Goal: Information Seeking & Learning: Learn about a topic

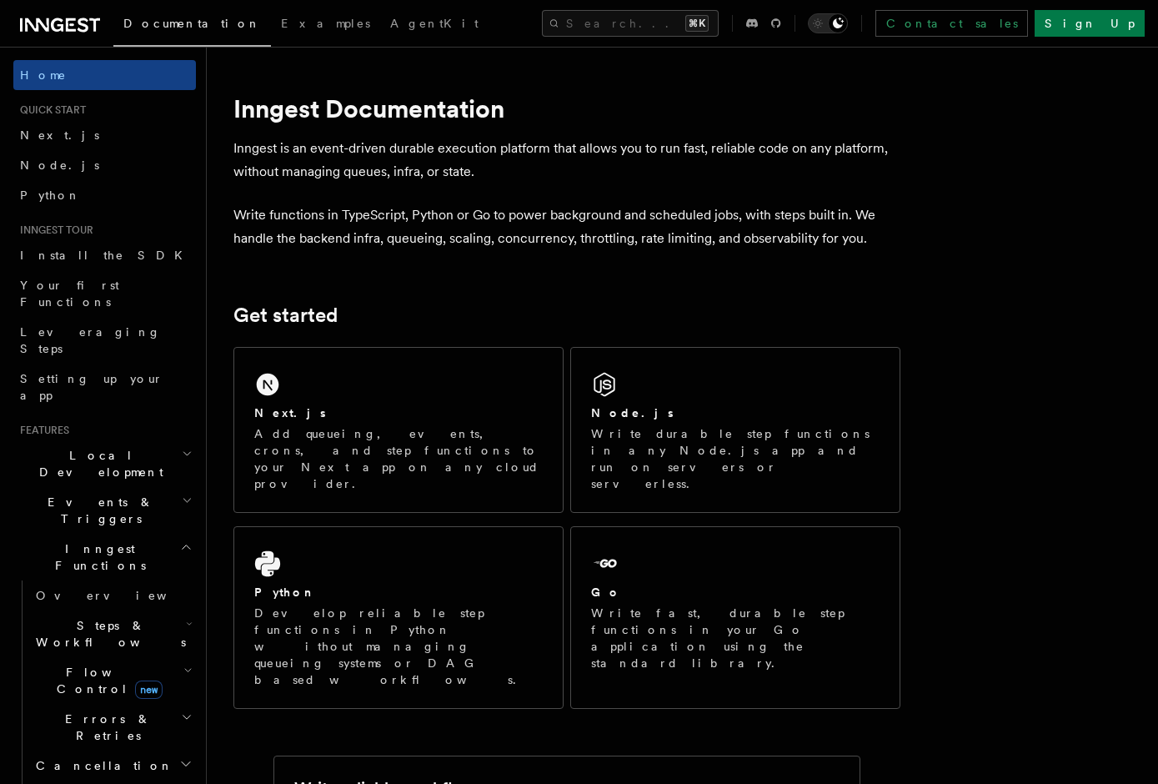
click at [118, 534] on h2 "Inngest Functions" at bounding box center [104, 557] width 183 height 47
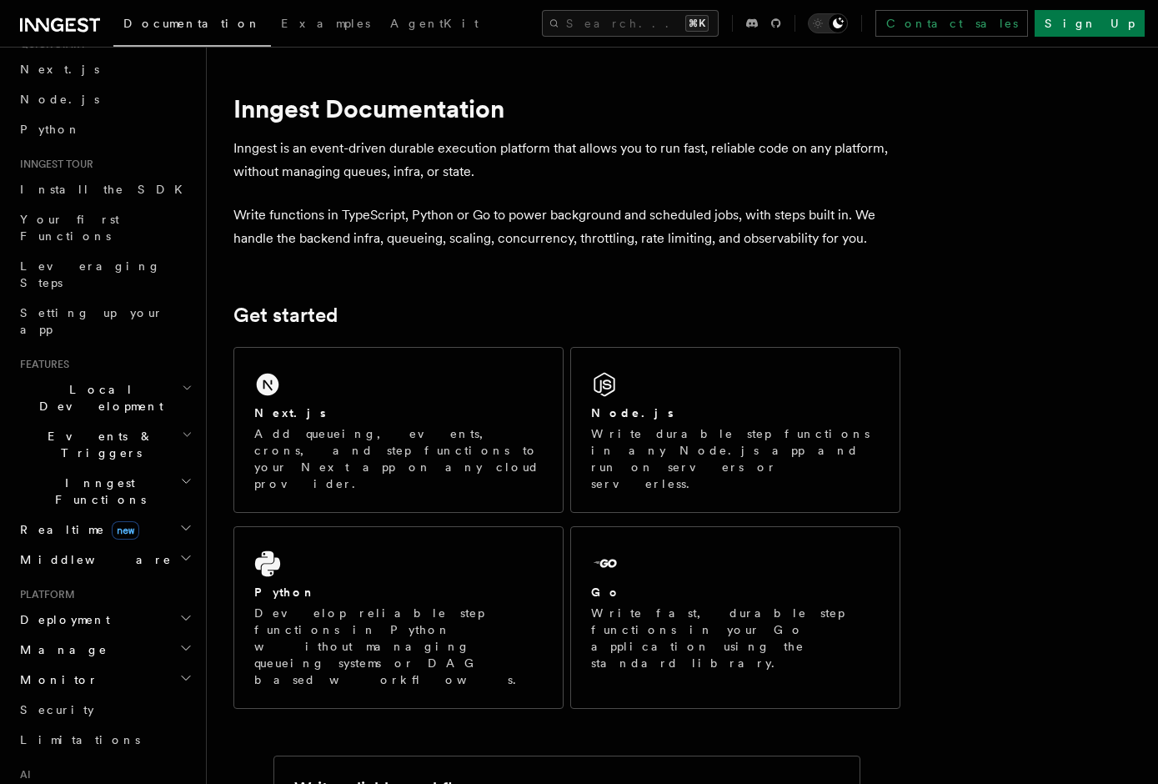
scroll to position [95, 0]
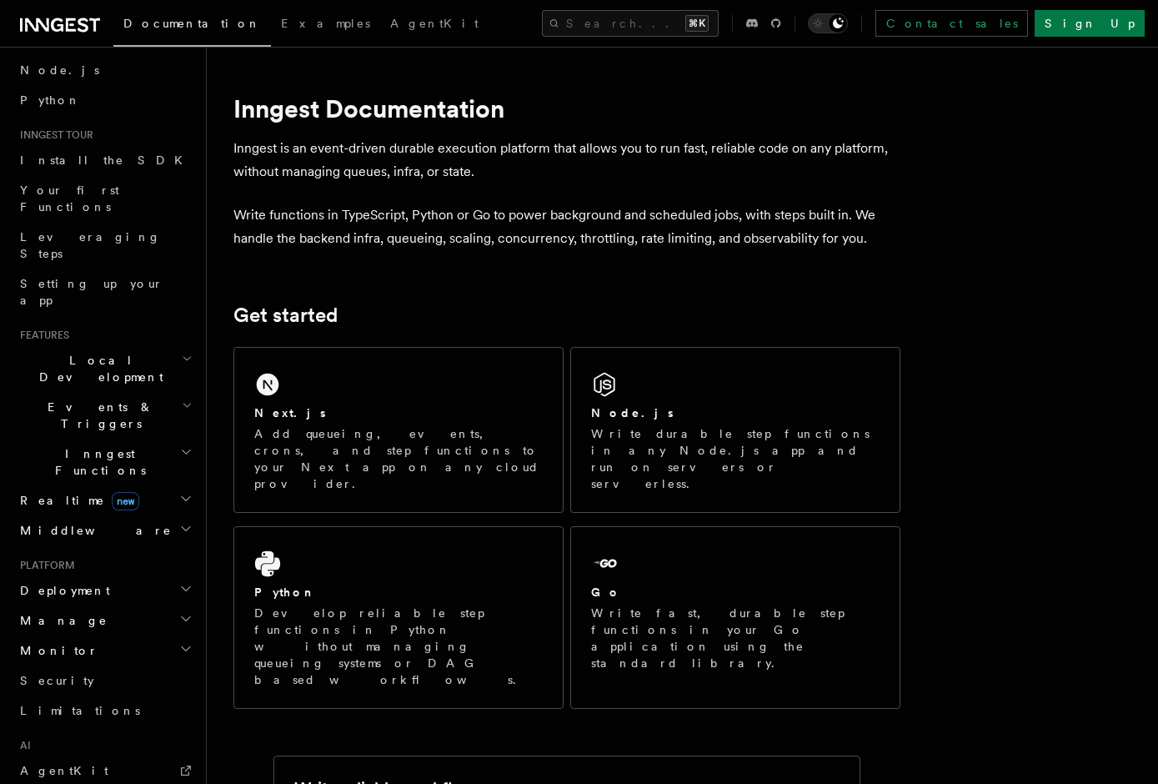
click at [156, 485] on h2 "Realtime new" at bounding box center [104, 500] width 183 height 30
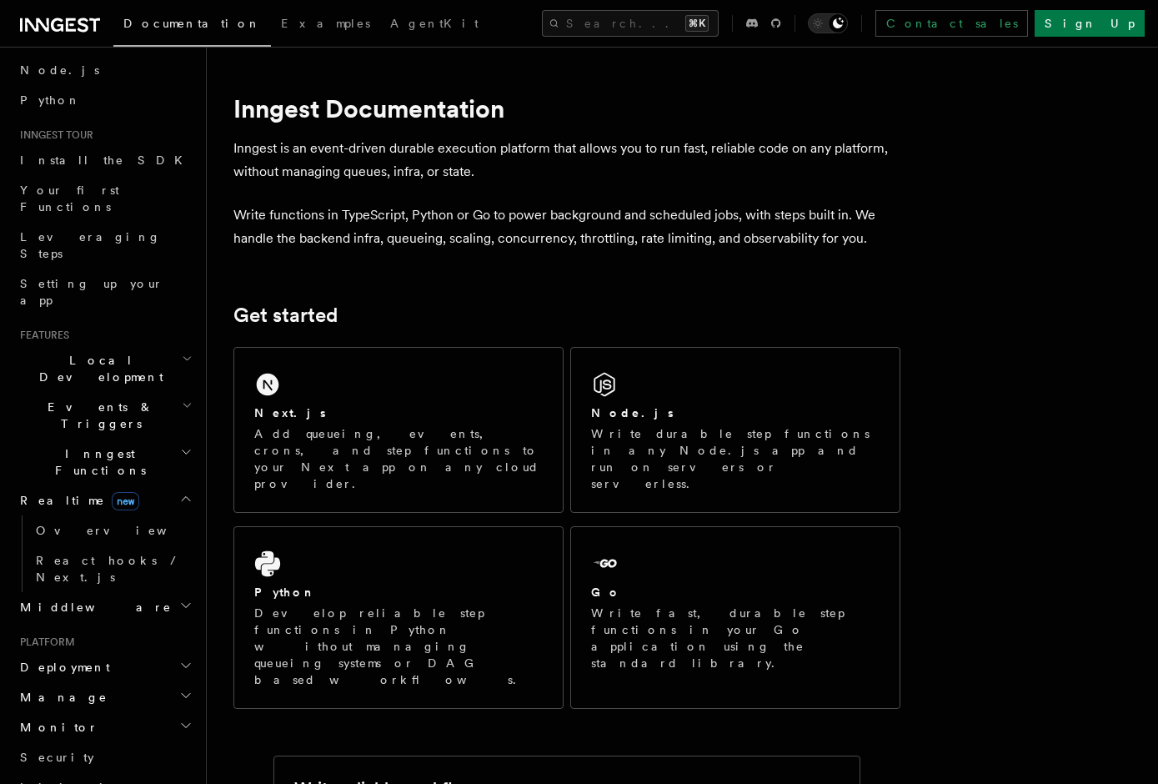
click at [156, 485] on h2 "Realtime new" at bounding box center [104, 500] width 183 height 30
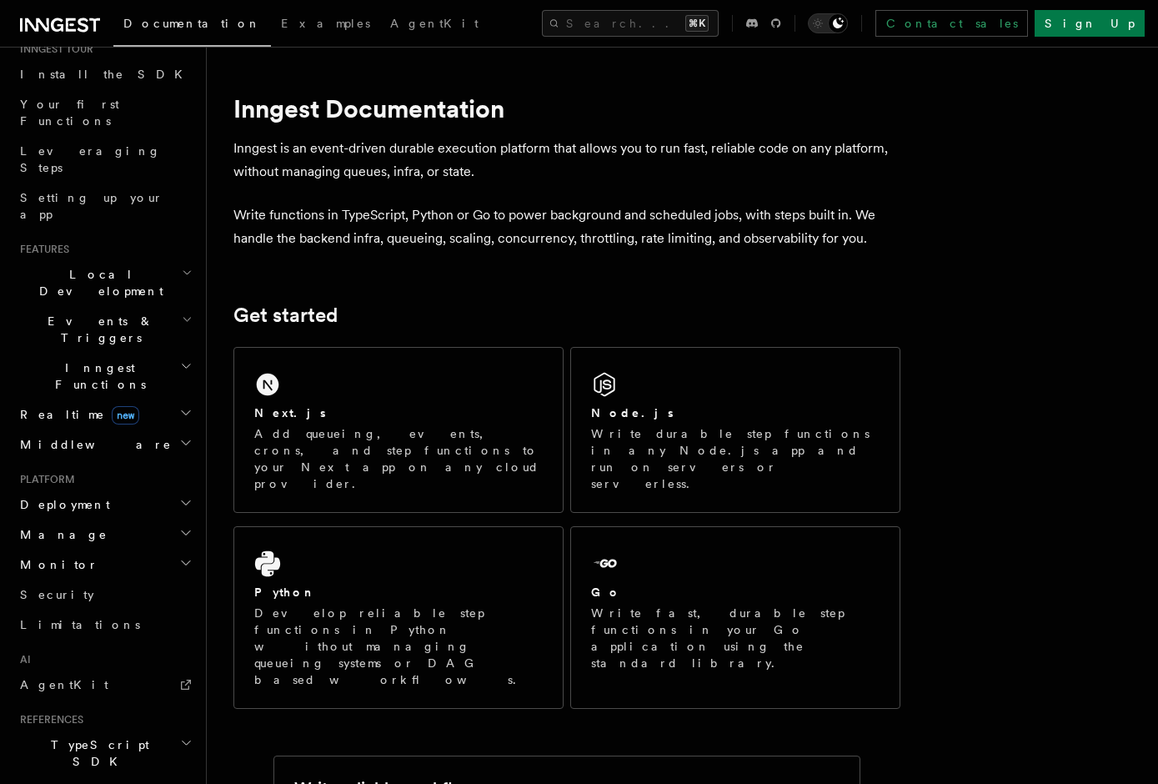
scroll to position [170, 0]
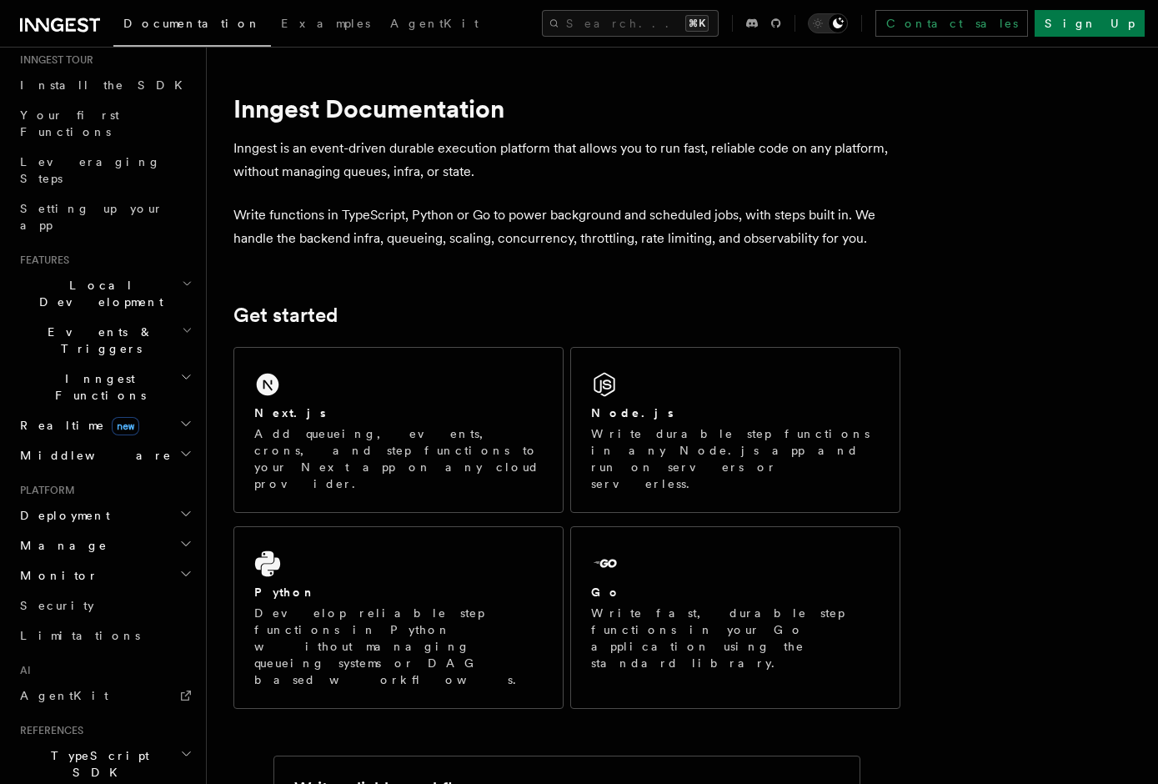
click at [158, 410] on h2 "Realtime new" at bounding box center [104, 425] width 183 height 30
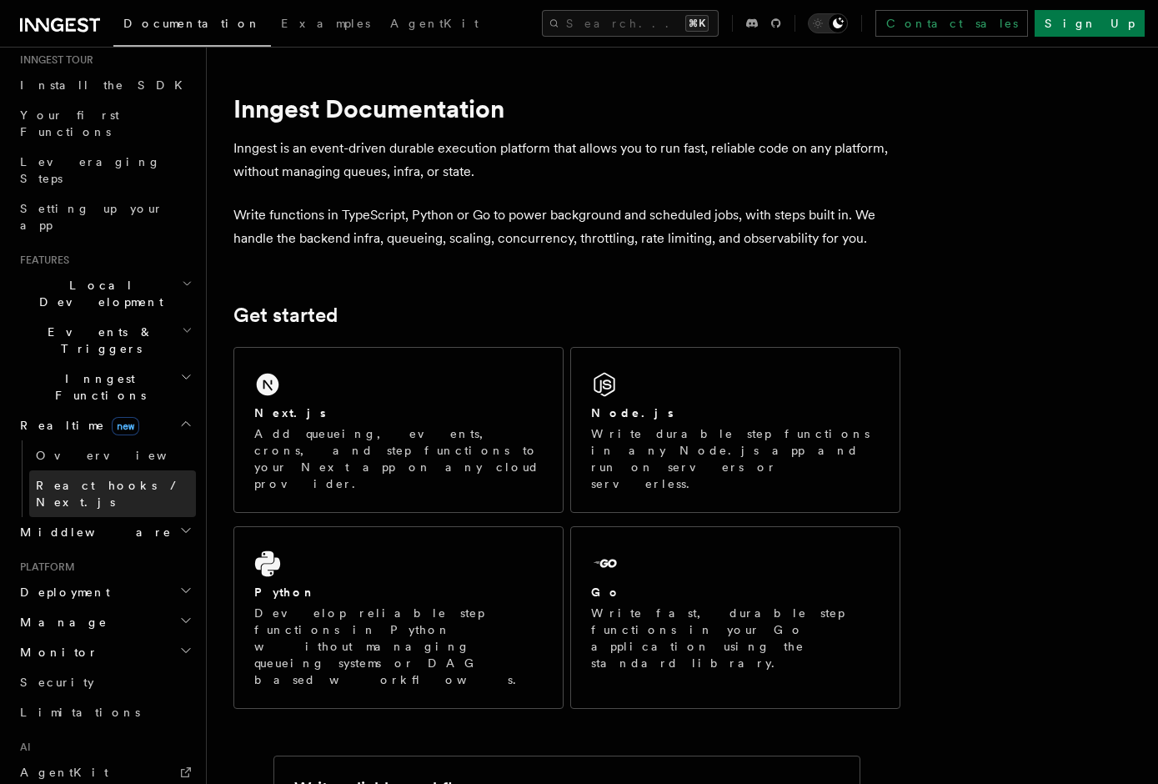
click at [155, 470] on link "React hooks / Next.js" at bounding box center [112, 493] width 167 height 47
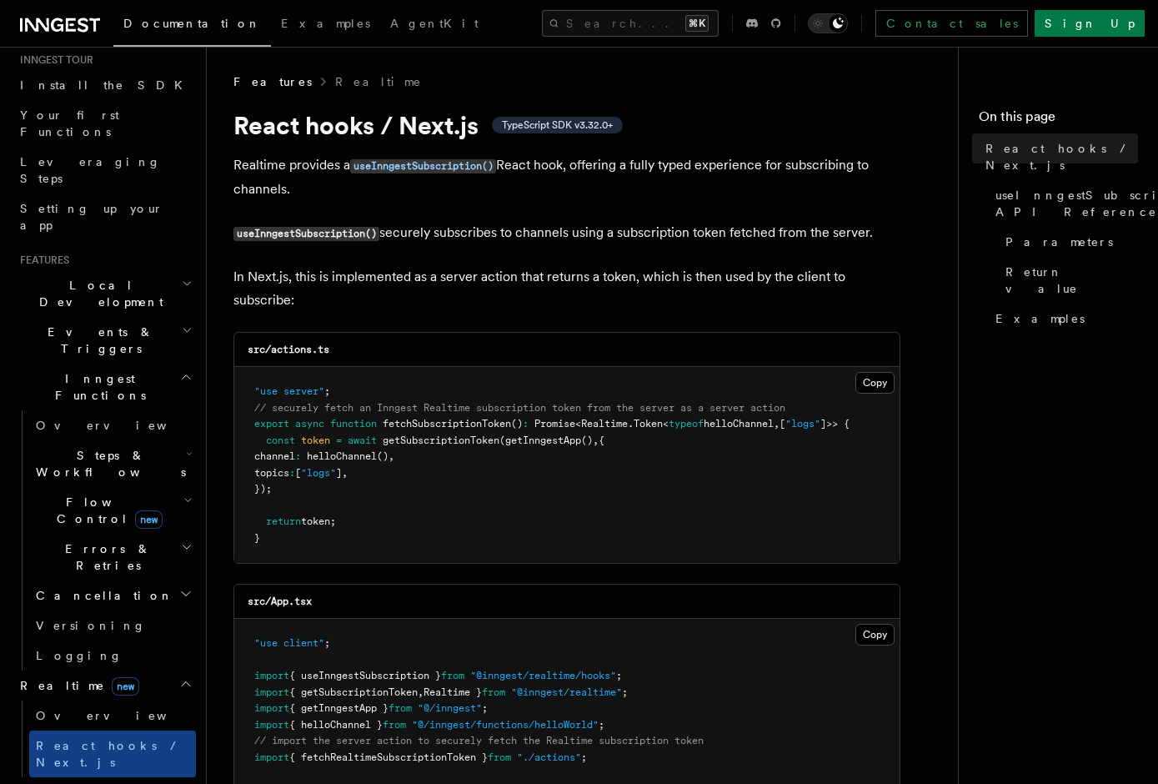
click at [174, 670] on h2 "Realtime new" at bounding box center [104, 685] width 183 height 30
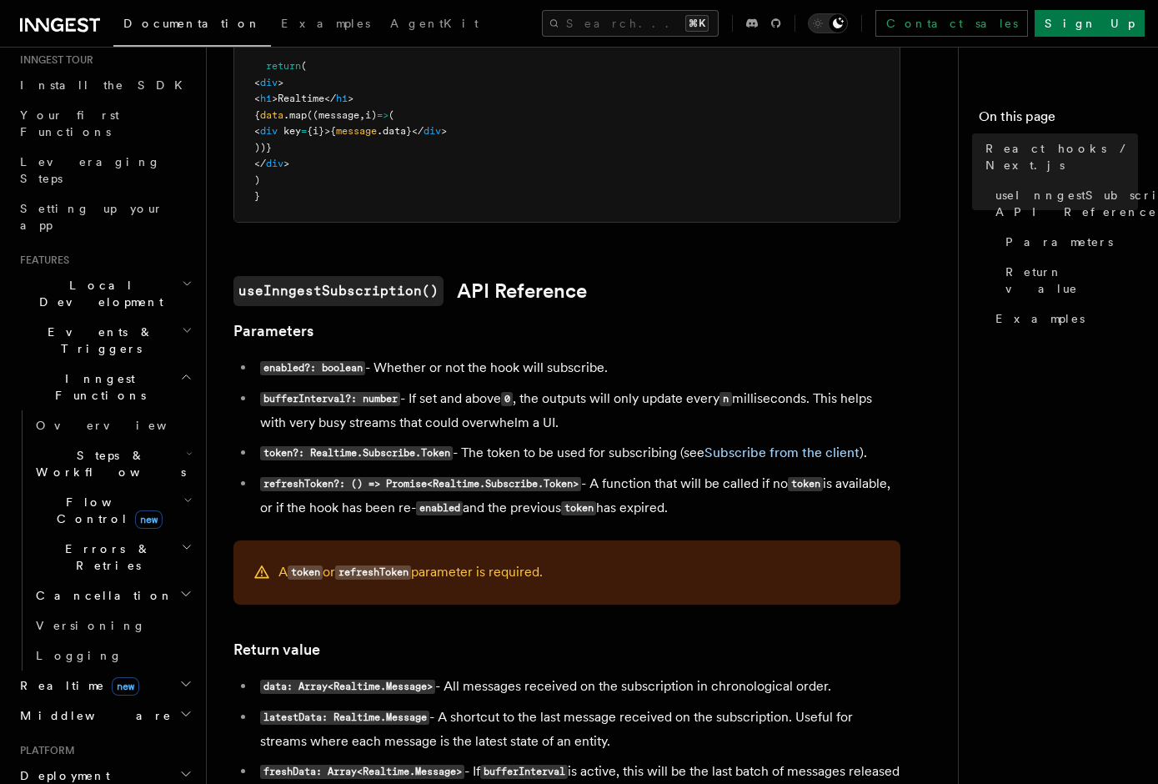
scroll to position [948, 0]
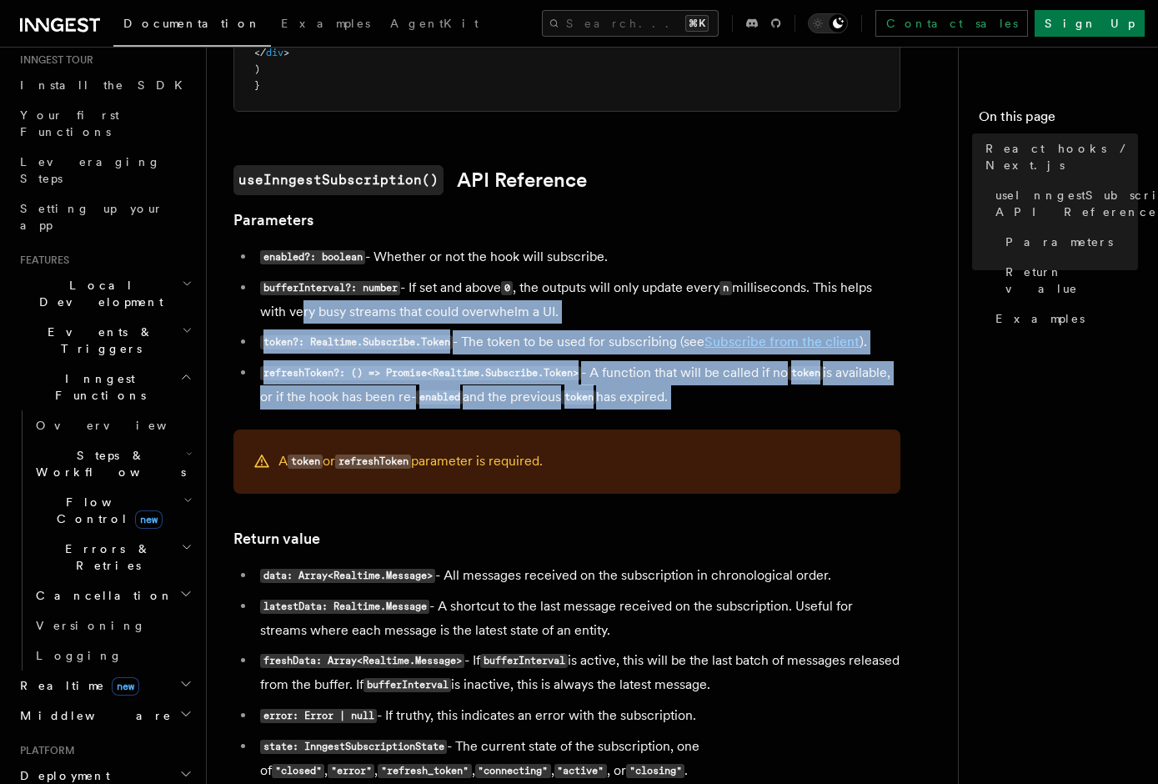
drag, startPoint x: 349, startPoint y: 418, endPoint x: 294, endPoint y: 310, distance: 121.2
click at [294, 310] on article "Features Realtime React hooks / Next.js TypeScript SDK v3.32.0+ Realtime provid…" at bounding box center [588, 288] width 711 height 2326
click at [294, 310] on li "bufferInterval?: number - If set and above 0 , the outputs will only update eve…" at bounding box center [577, 300] width 645 height 48
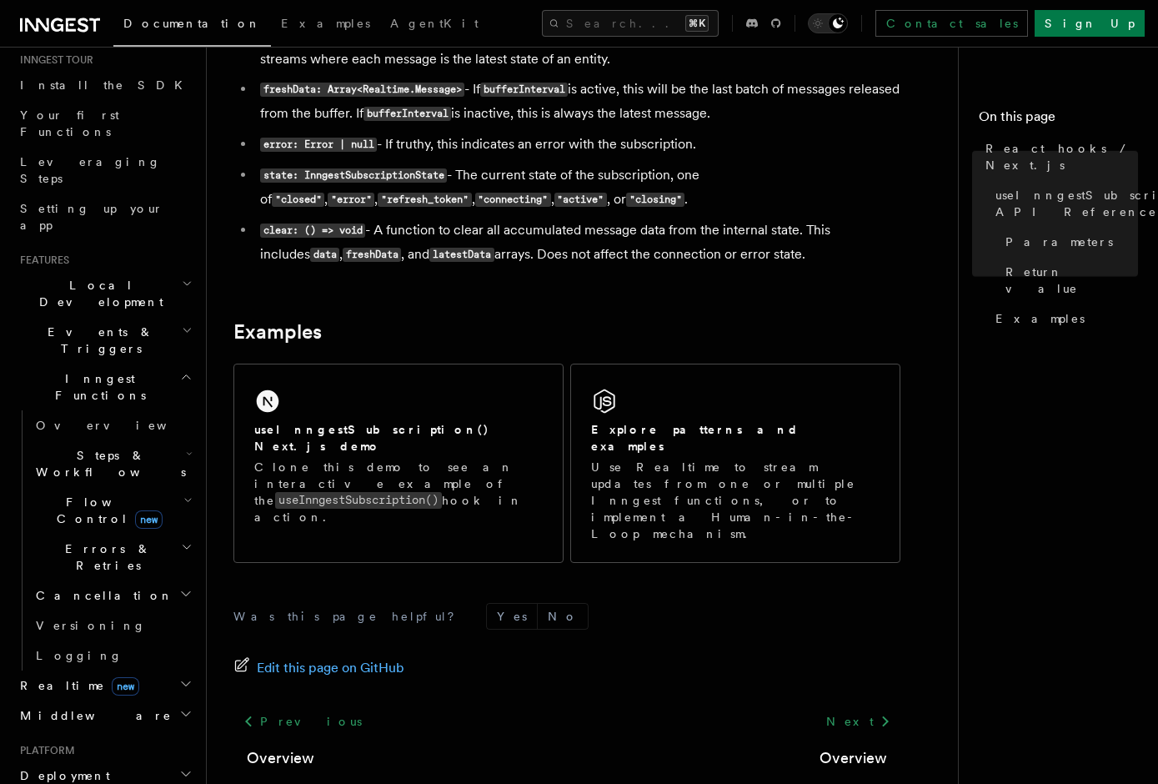
scroll to position [1573, 0]
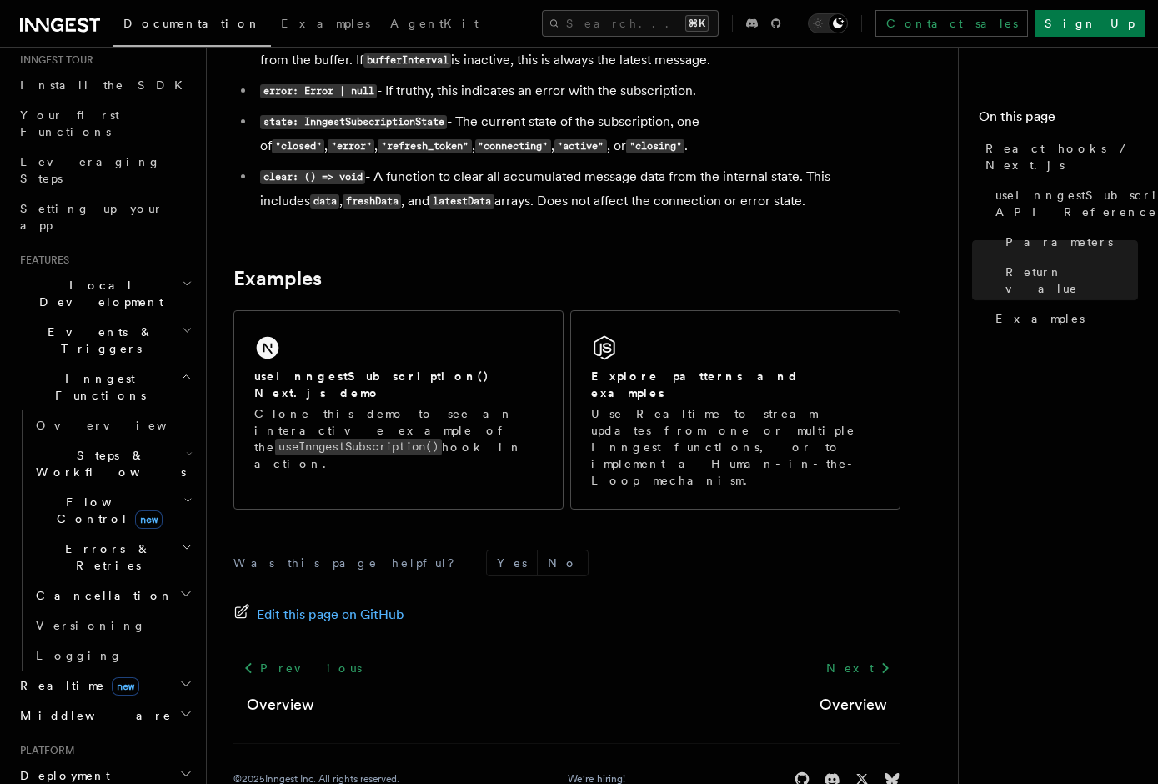
click at [119, 670] on h2 "Realtime new" at bounding box center [104, 685] width 183 height 30
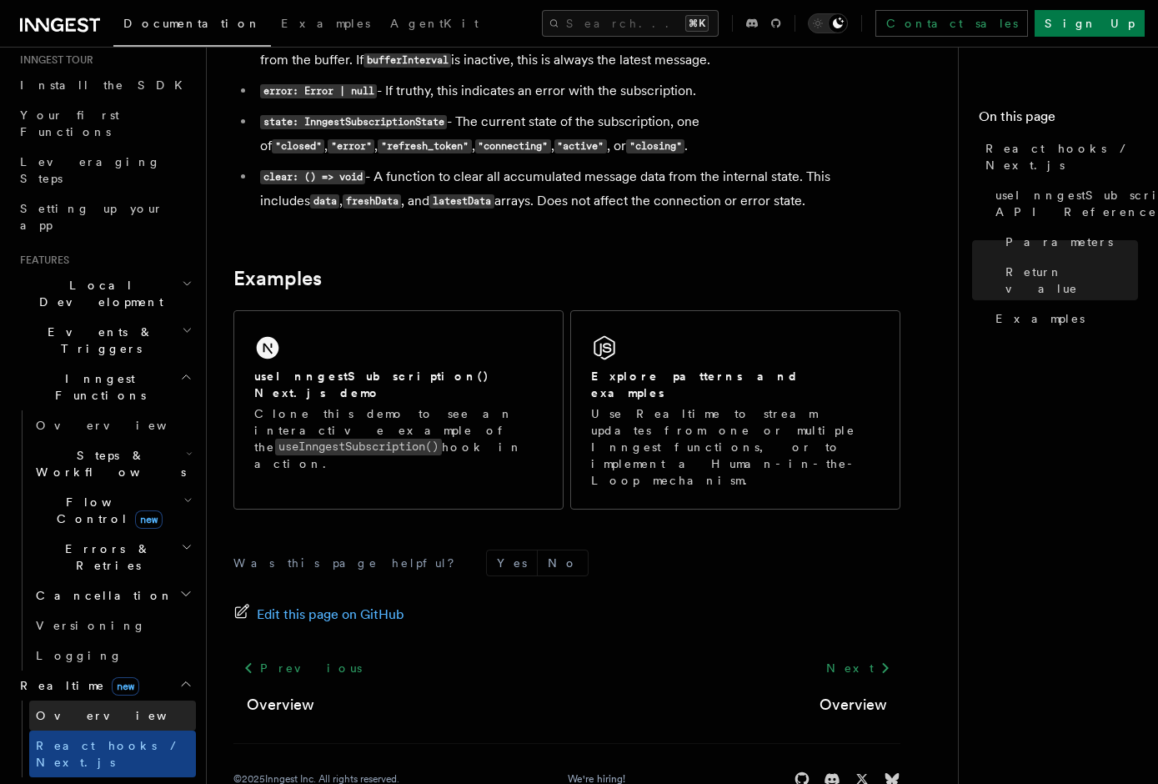
click at [123, 700] on link "Overview" at bounding box center [112, 715] width 167 height 30
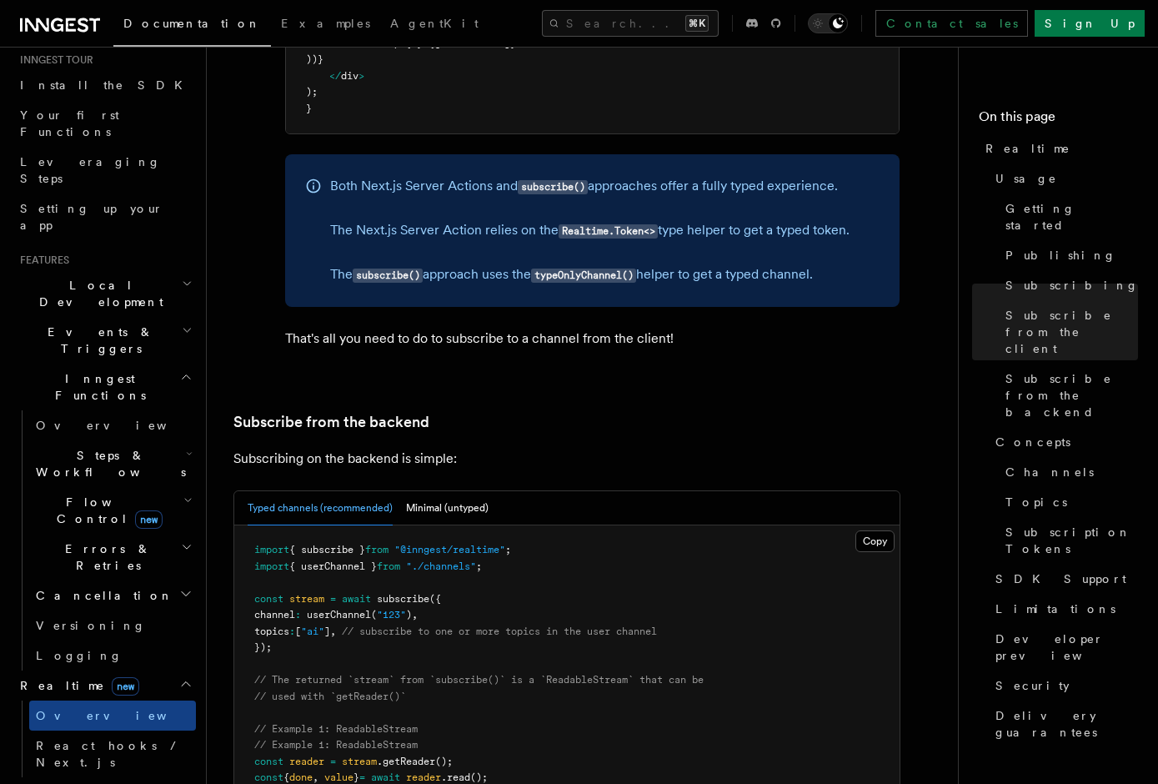
scroll to position [3081, 0]
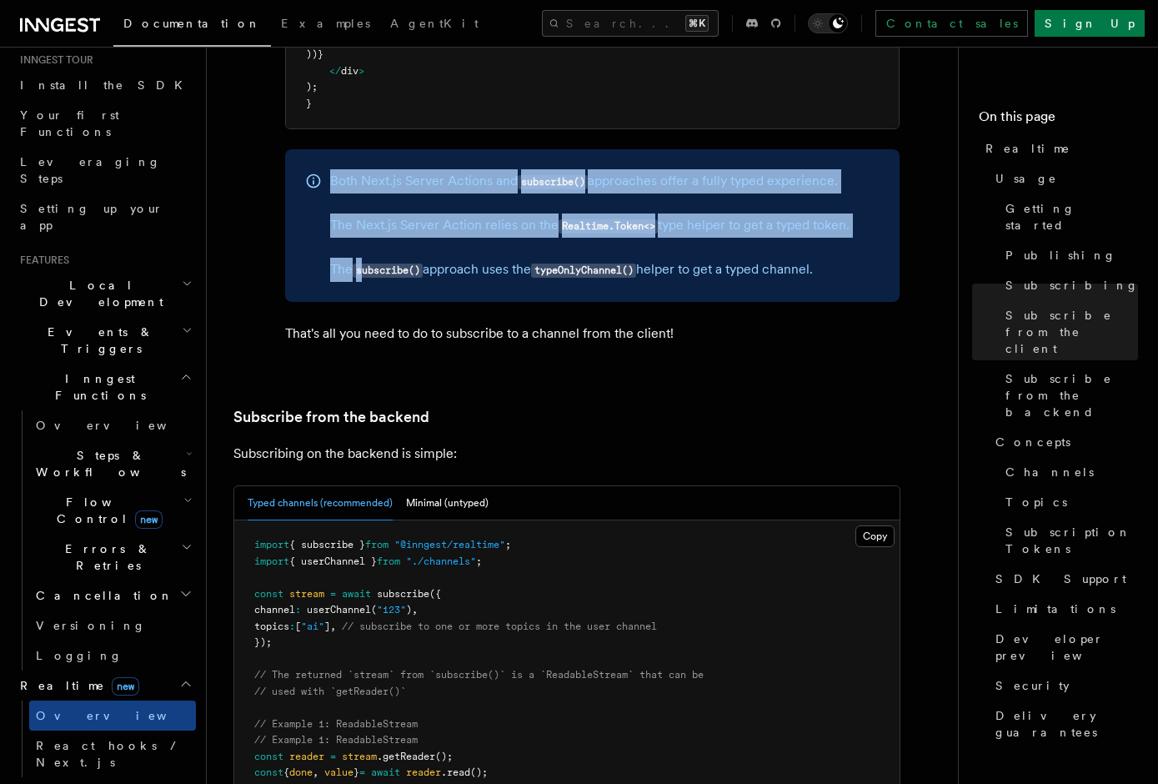
drag, startPoint x: 364, startPoint y: 230, endPoint x: 303, endPoint y: 97, distance: 146.6
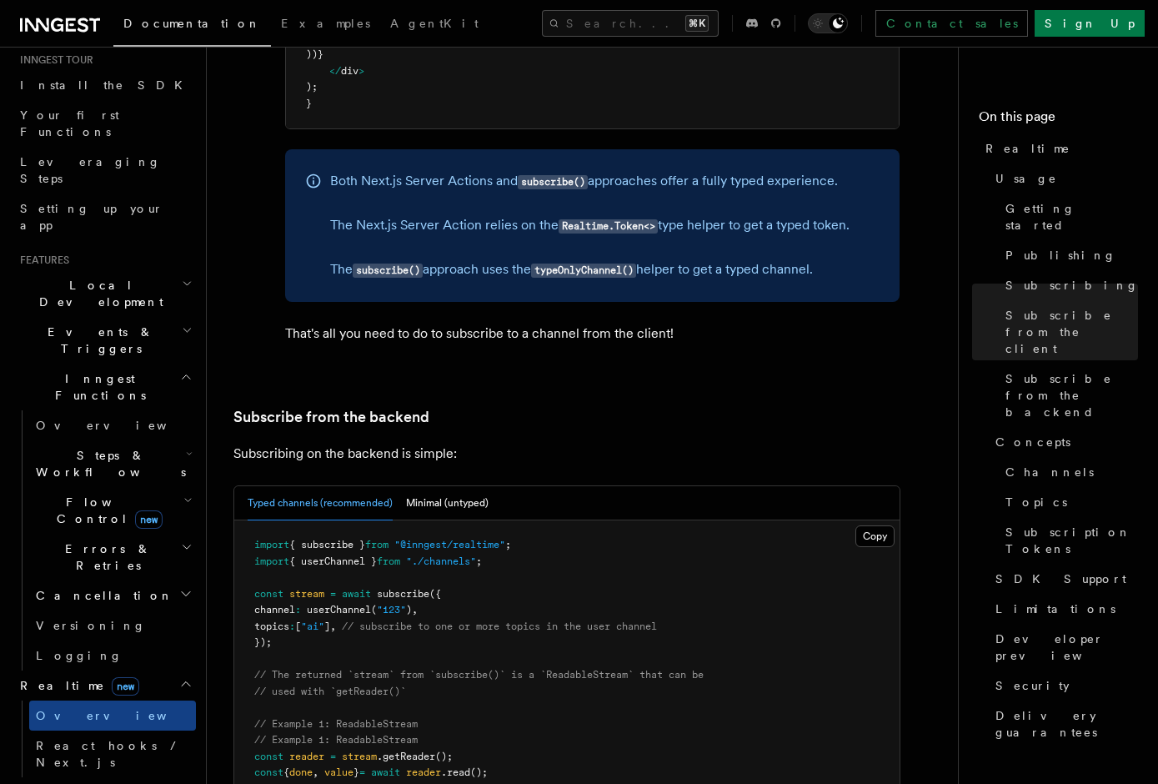
drag, startPoint x: 303, startPoint y: 105, endPoint x: 434, endPoint y: 236, distance: 185.1
click at [434, 236] on div "Both Next.js Server Actions and subscribe() approaches offer a fully typed expe…" at bounding box center [592, 225] width 615 height 153
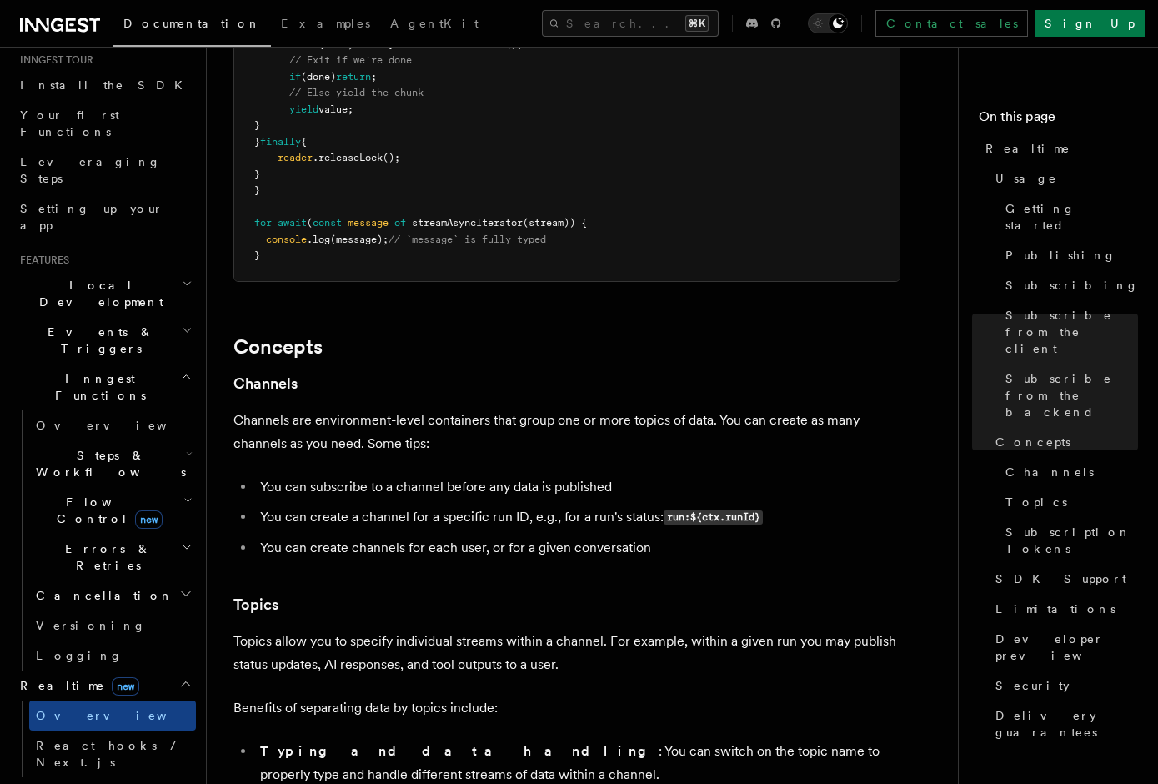
scroll to position [403, 0]
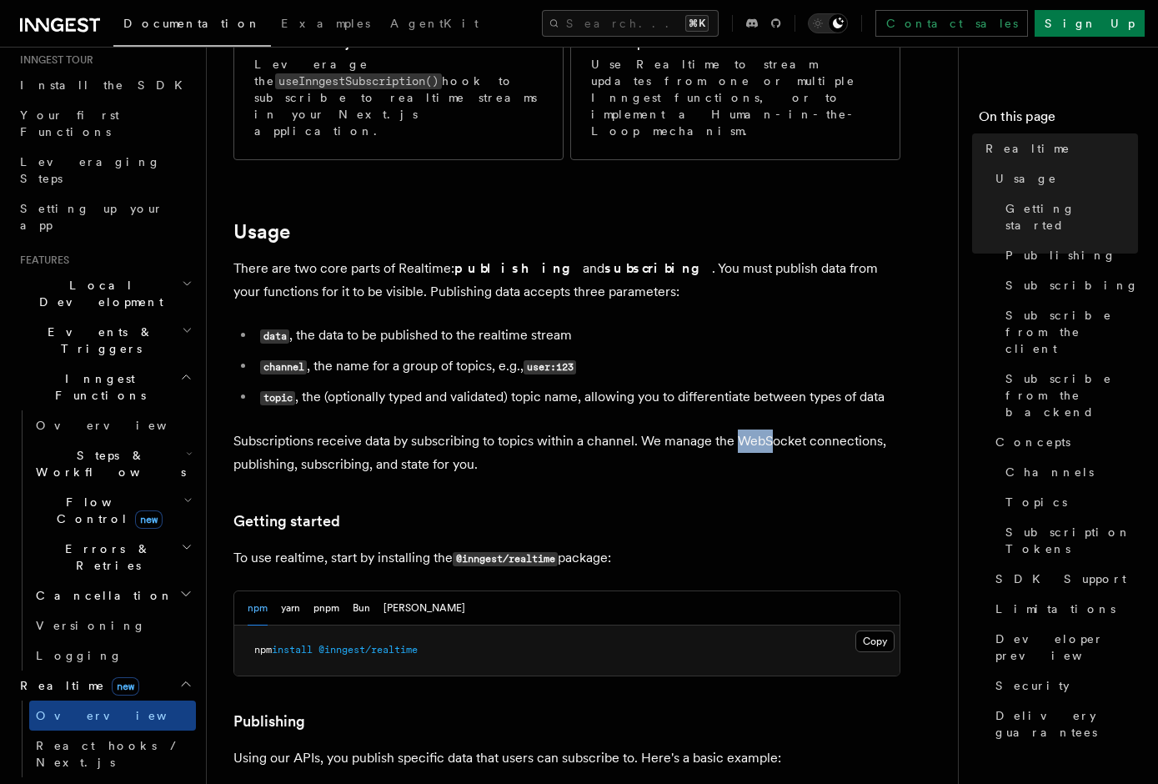
click at [66, 677] on span "Realtime new" at bounding box center [76, 685] width 126 height 17
click at [89, 587] on span "Cancellation" at bounding box center [101, 595] width 144 height 17
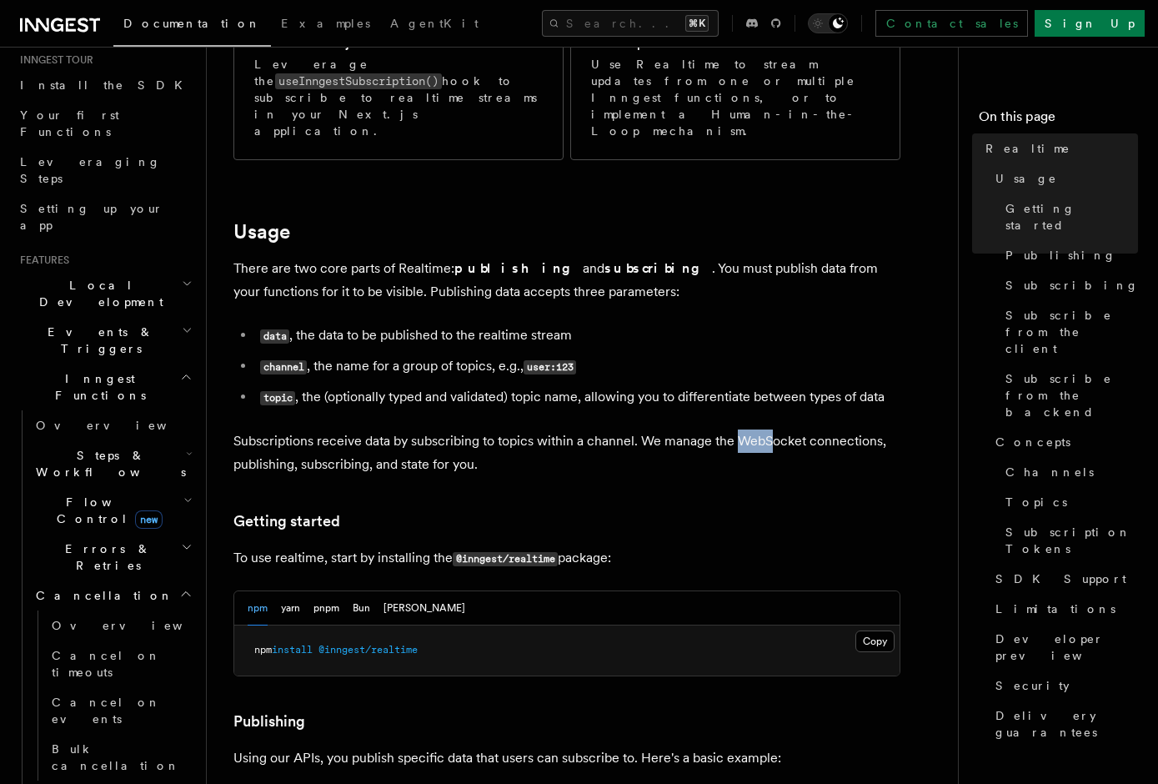
click at [90, 587] on span "Cancellation" at bounding box center [101, 595] width 144 height 17
click at [95, 540] on span "Errors & Retries" at bounding box center [105, 556] width 152 height 33
drag, startPoint x: 95, startPoint y: 421, endPoint x: 92, endPoint y: 437, distance: 16.2
click at [92, 534] on li "Errors & Retries Overview Retries Rollbacks Failure handlers Inngest errors Gui…" at bounding box center [112, 677] width 167 height 287
click at [92, 589] on span "Overview" at bounding box center [138, 595] width 172 height 13
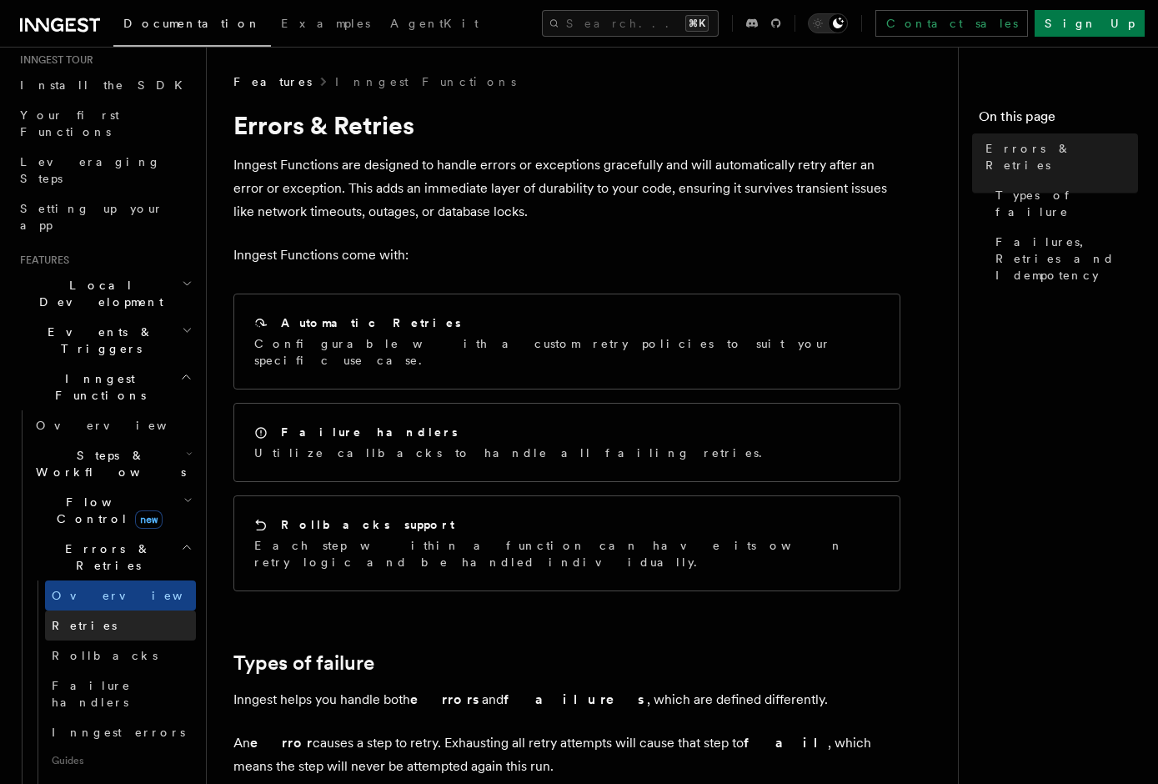
click at [91, 610] on link "Retries" at bounding box center [120, 625] width 151 height 30
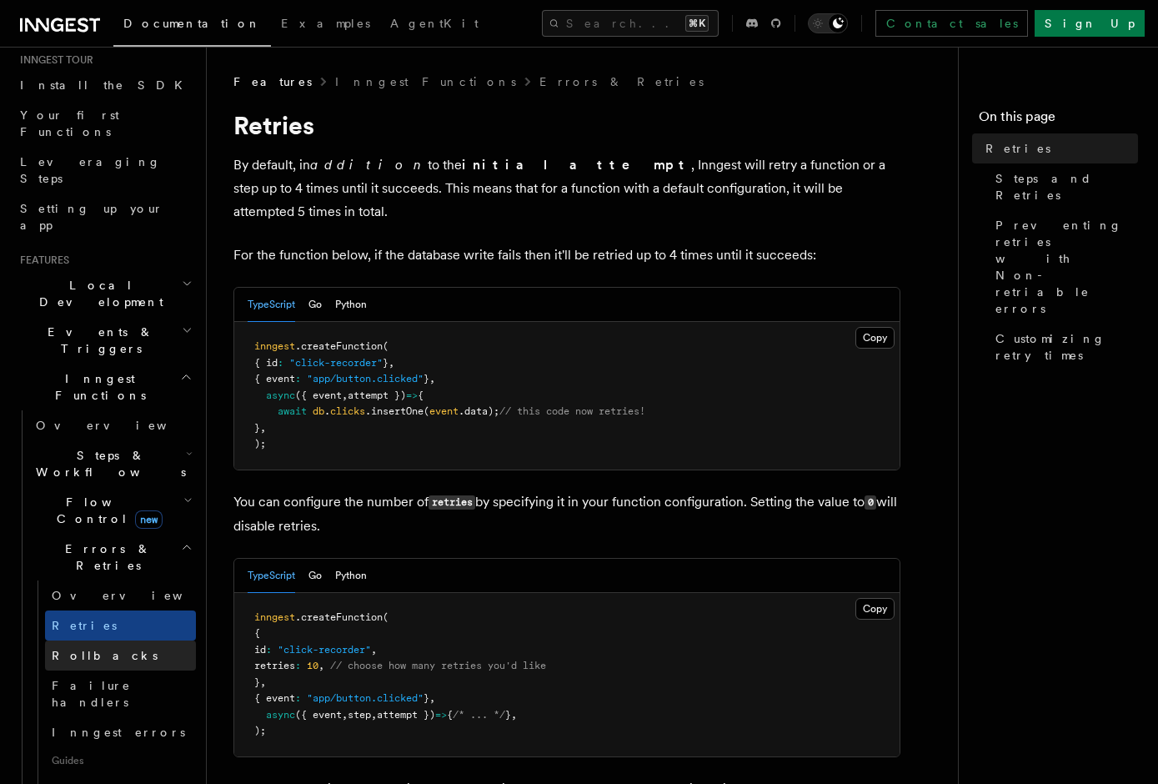
click at [91, 649] on span "Rollbacks" at bounding box center [105, 655] width 106 height 13
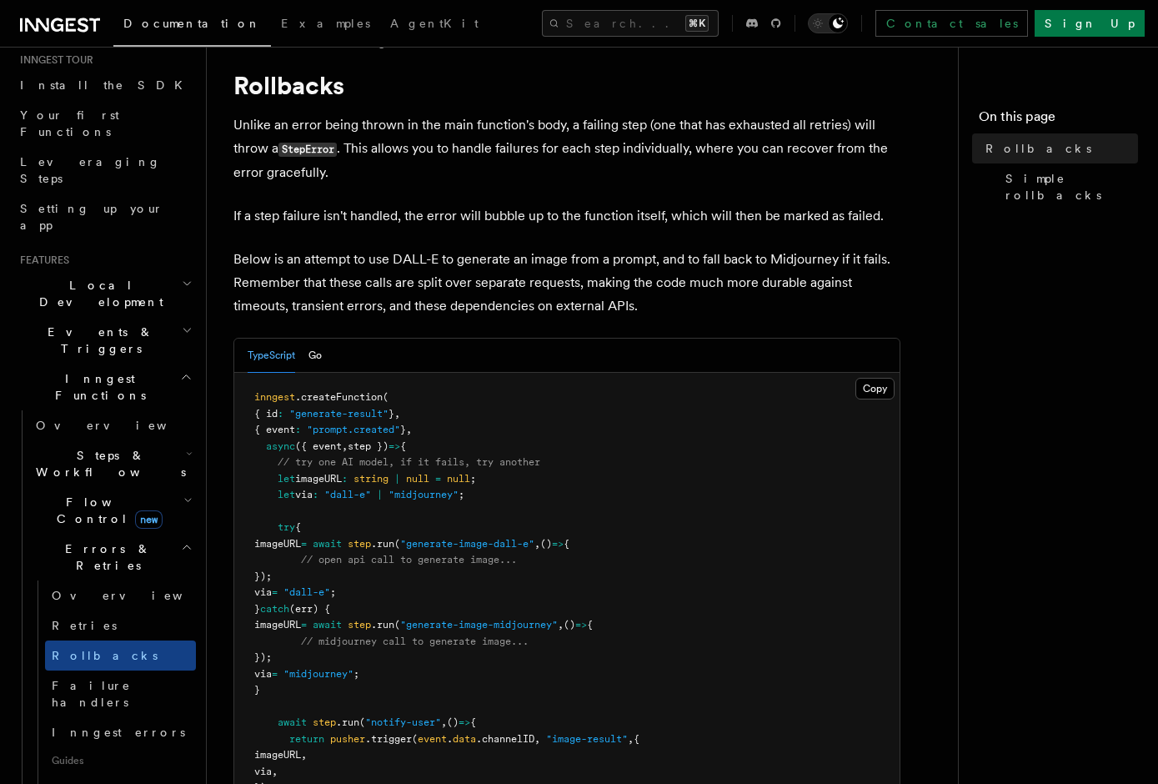
scroll to position [37, 0]
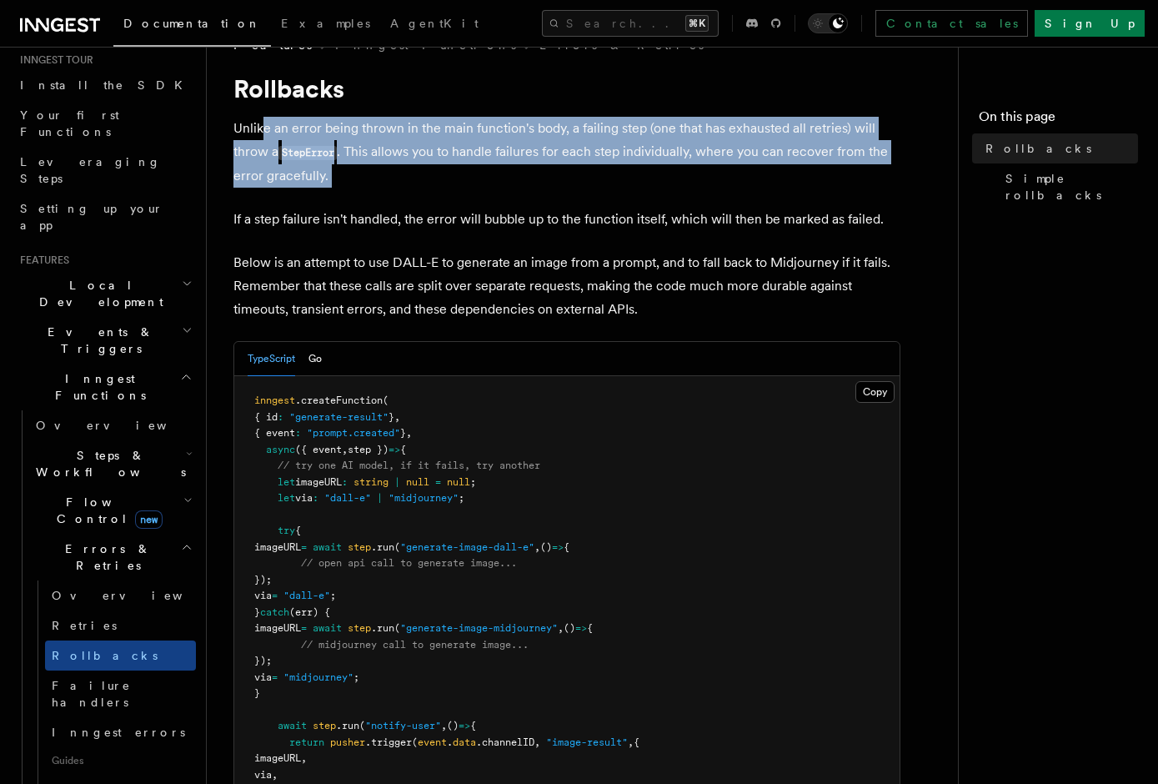
drag, startPoint x: 263, startPoint y: 139, endPoint x: 306, endPoint y: 197, distance: 71.5
drag, startPoint x: 326, startPoint y: 204, endPoint x: 245, endPoint y: 129, distance: 110.3
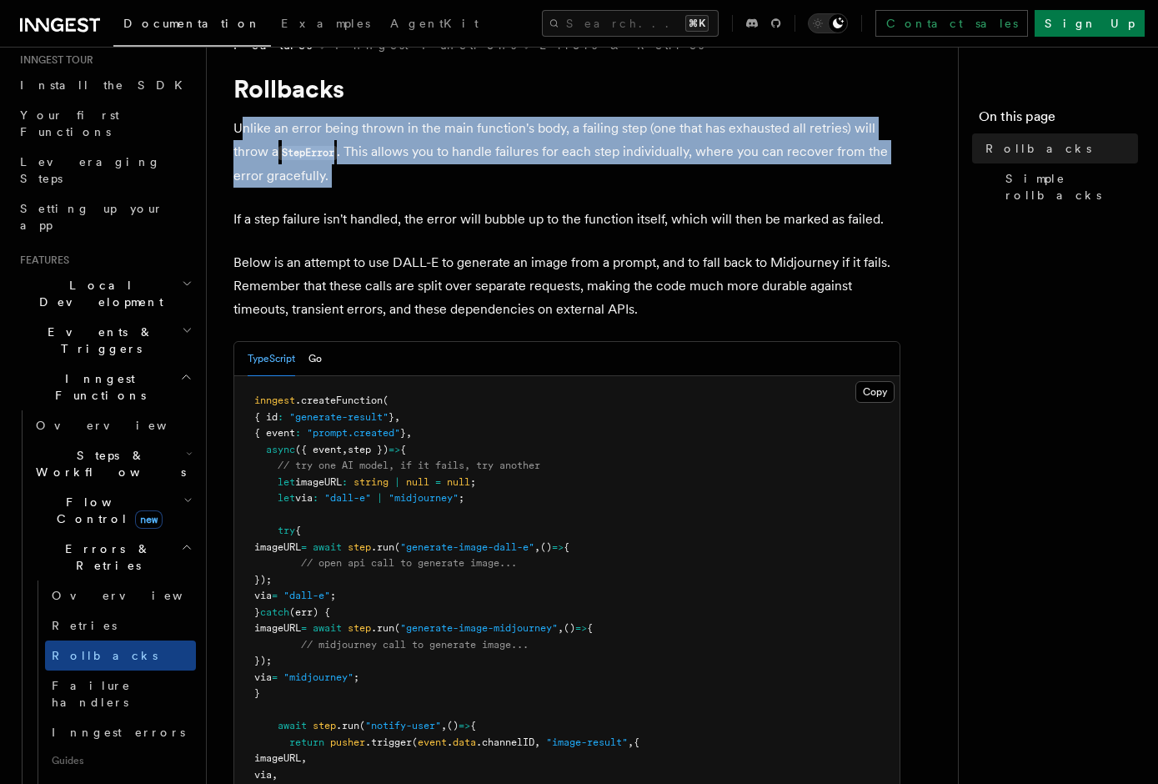
click at [245, 129] on p "Unlike an error being thrown in the main function's body, a failing step (one t…" at bounding box center [566, 152] width 667 height 71
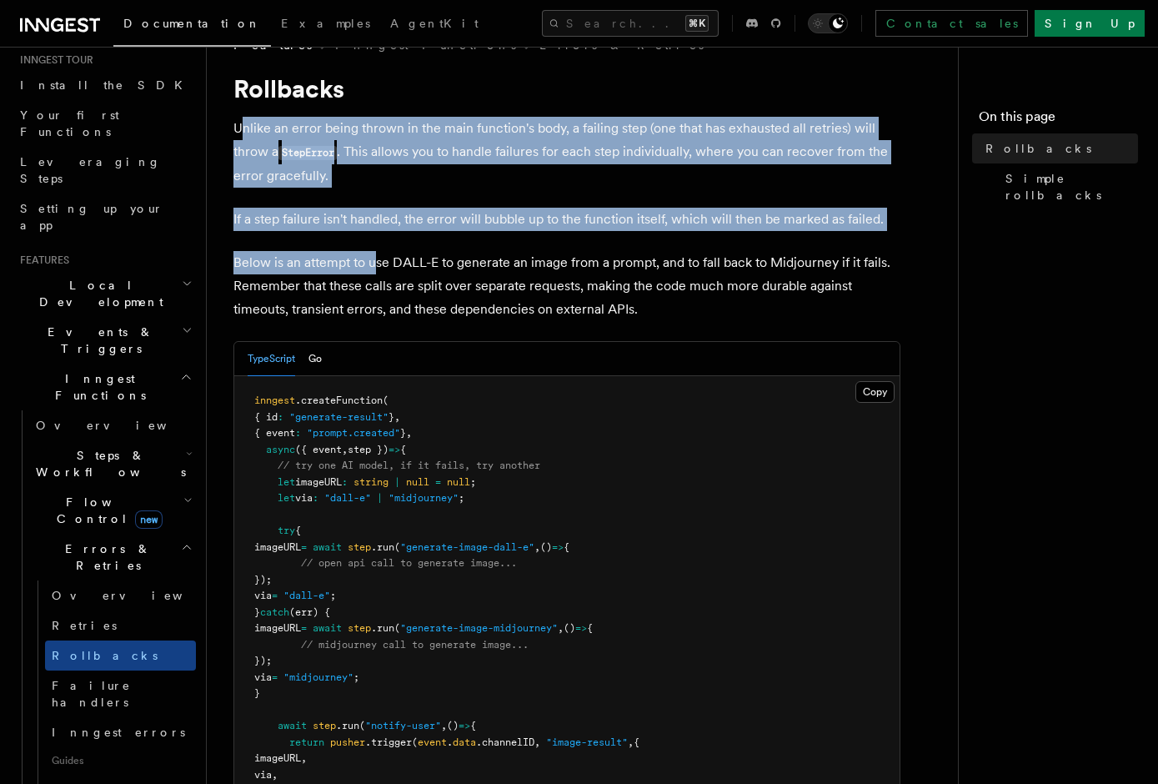
drag, startPoint x: 244, startPoint y: 128, endPoint x: 375, endPoint y: 265, distance: 189.3
click at [375, 265] on p "Below is an attempt to use DALL-E to generate an image from a prompt, and to fa…" at bounding box center [566, 286] width 667 height 70
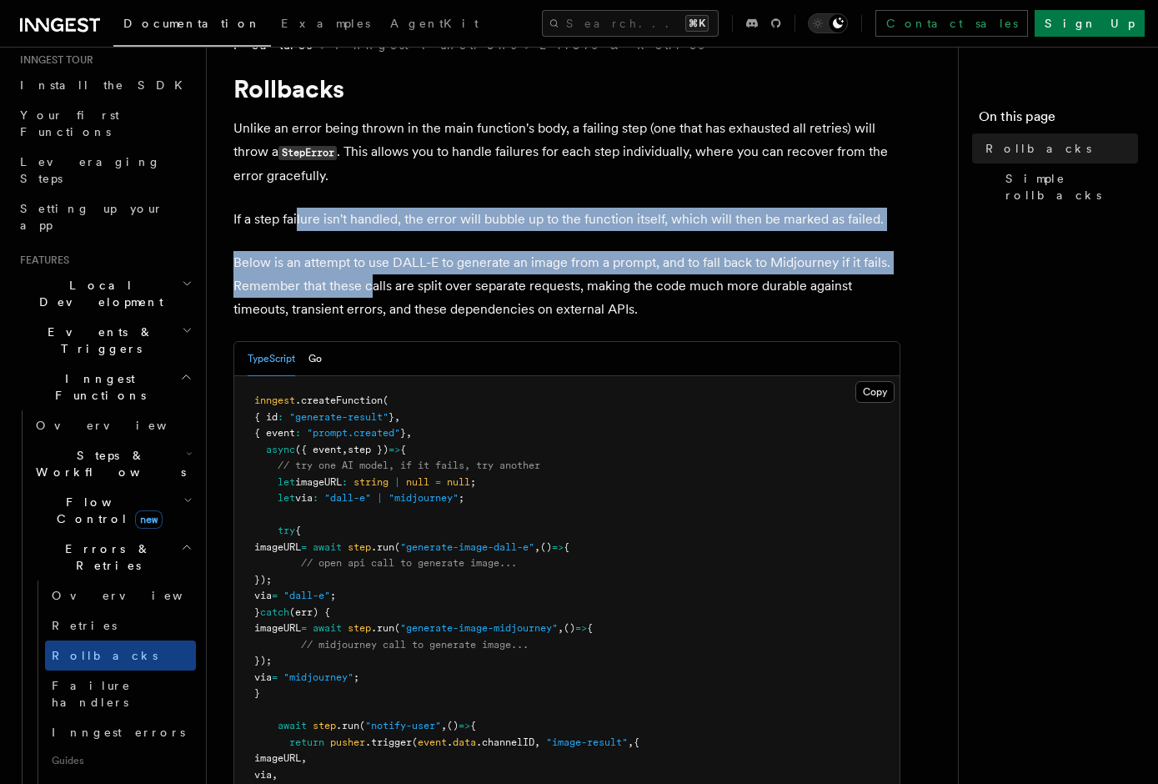
drag, startPoint x: 369, startPoint y: 293, endPoint x: 298, endPoint y: 218, distance: 102.6
click at [298, 218] on p "If a step failure isn't handled, the error will bubble up to the function itsel…" at bounding box center [566, 219] width 667 height 23
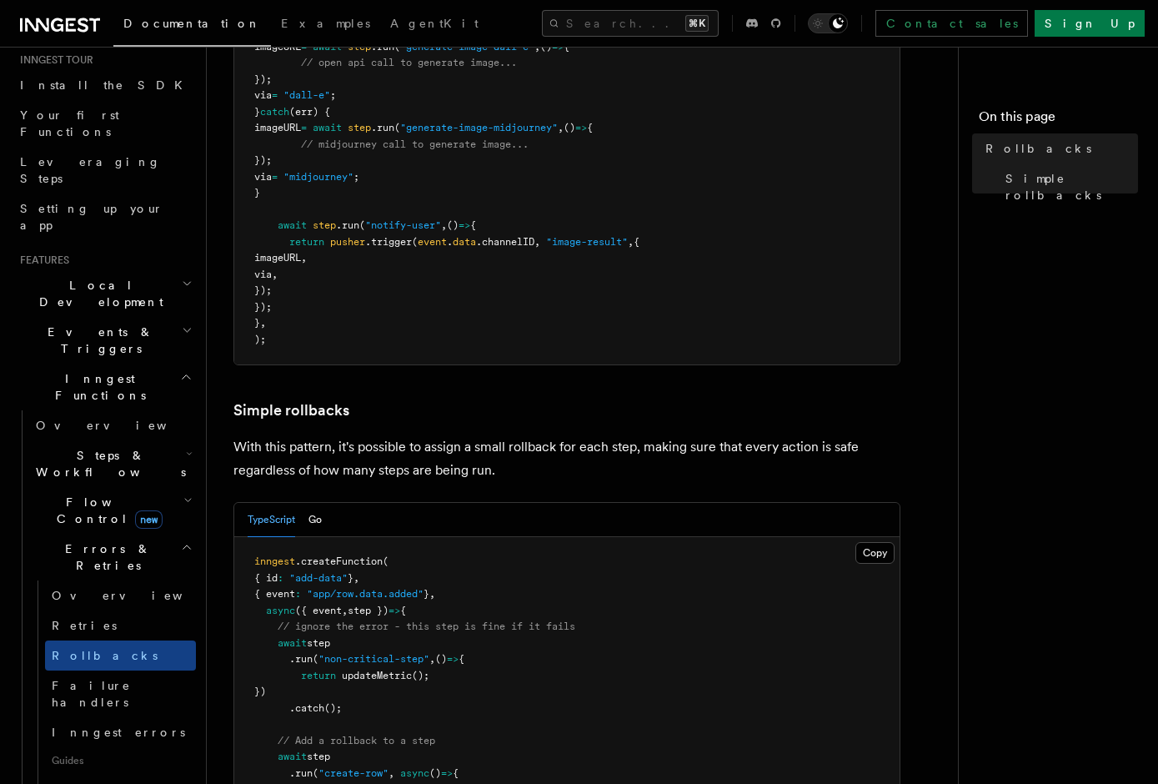
scroll to position [540, 0]
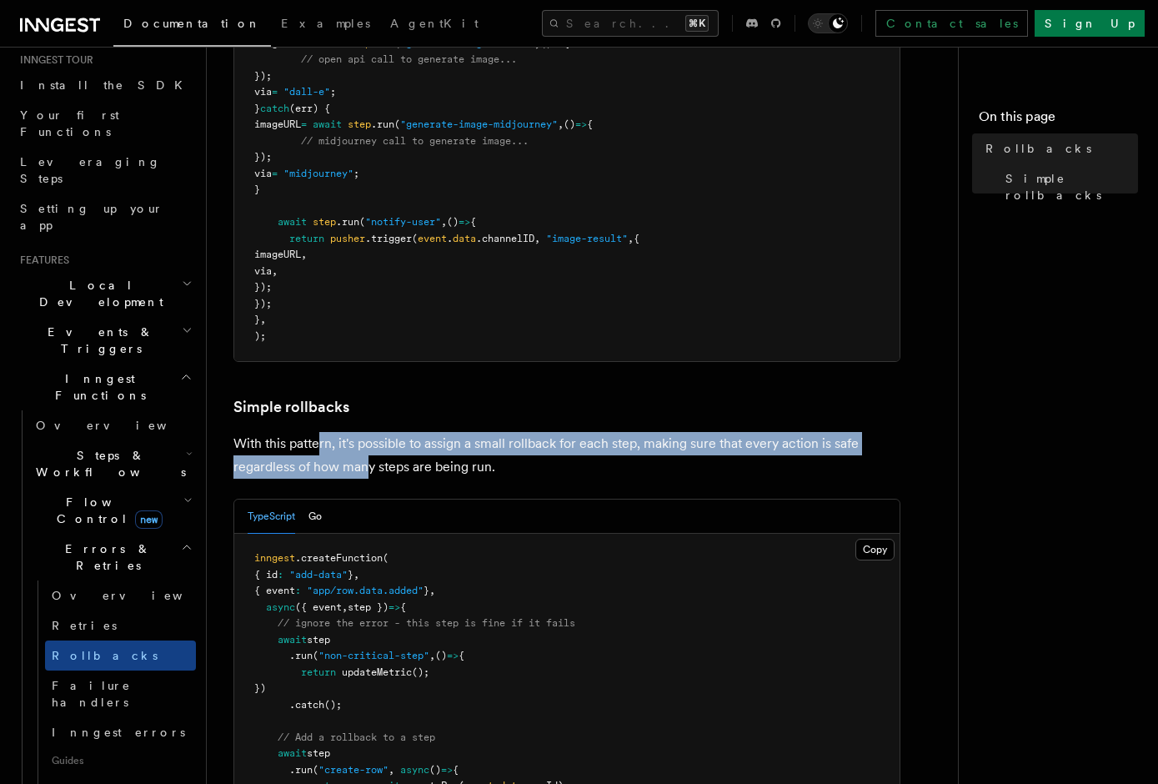
drag, startPoint x: 366, startPoint y: 469, endPoint x: 321, endPoint y: 434, distance: 57.6
click at [321, 434] on p "With this pattern, it's possible to assign a small rollback for each step, maki…" at bounding box center [566, 455] width 667 height 47
drag, startPoint x: 304, startPoint y: 434, endPoint x: 369, endPoint y: 470, distance: 75.0
click at [369, 470] on p "With this pattern, it's possible to assign a small rollback for each step, maki…" at bounding box center [566, 455] width 667 height 47
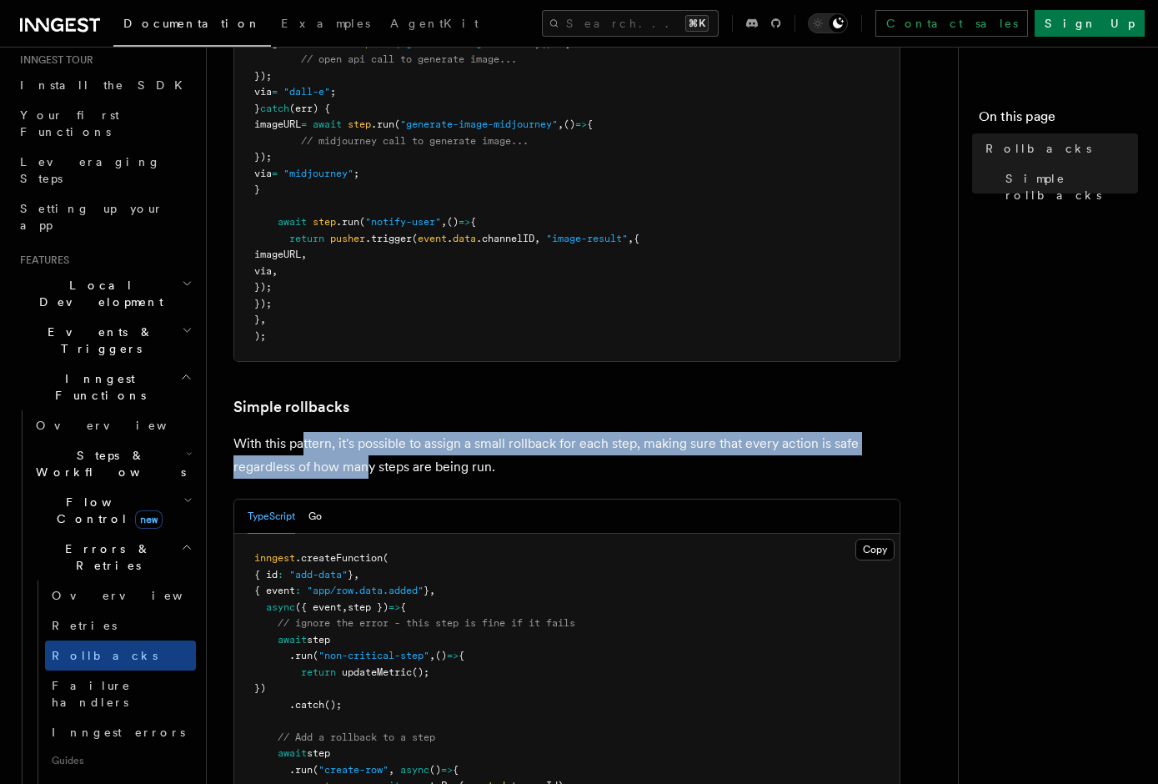
click at [369, 470] on p "With this pattern, it's possible to assign a small rollback for each step, maki…" at bounding box center [566, 455] width 667 height 47
drag, startPoint x: 375, startPoint y: 476, endPoint x: 314, endPoint y: 439, distance: 71.8
click at [314, 439] on p "With this pattern, it's possible to assign a small rollback for each step, maki…" at bounding box center [566, 455] width 667 height 47
drag, startPoint x: 301, startPoint y: 439, endPoint x: 407, endPoint y: 470, distance: 110.3
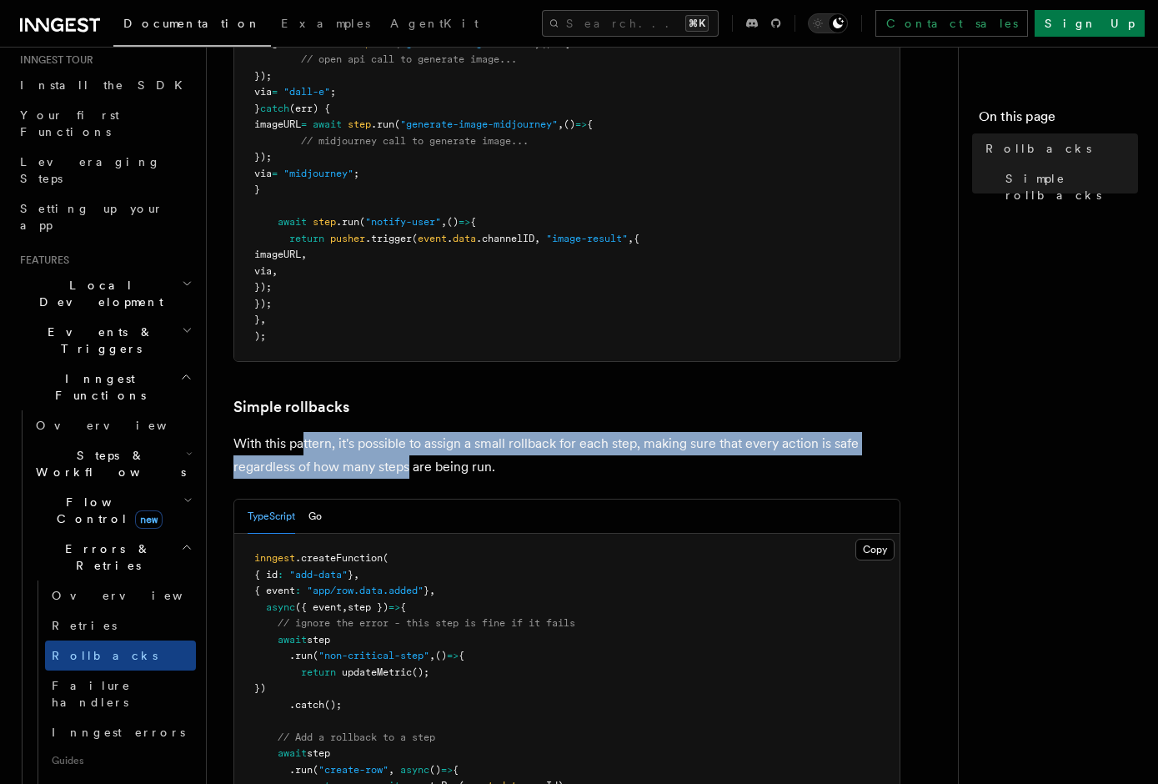
click at [407, 470] on p "With this pattern, it's possible to assign a small rollback for each step, maki…" at bounding box center [566, 455] width 667 height 47
drag, startPoint x: 427, startPoint y: 470, endPoint x: 329, endPoint y: 446, distance: 100.5
click at [330, 446] on p "With this pattern, it's possible to assign a small rollback for each step, maki…" at bounding box center [566, 455] width 667 height 47
click at [329, 446] on p "With this pattern, it's possible to assign a small rollback for each step, maki…" at bounding box center [566, 455] width 667 height 47
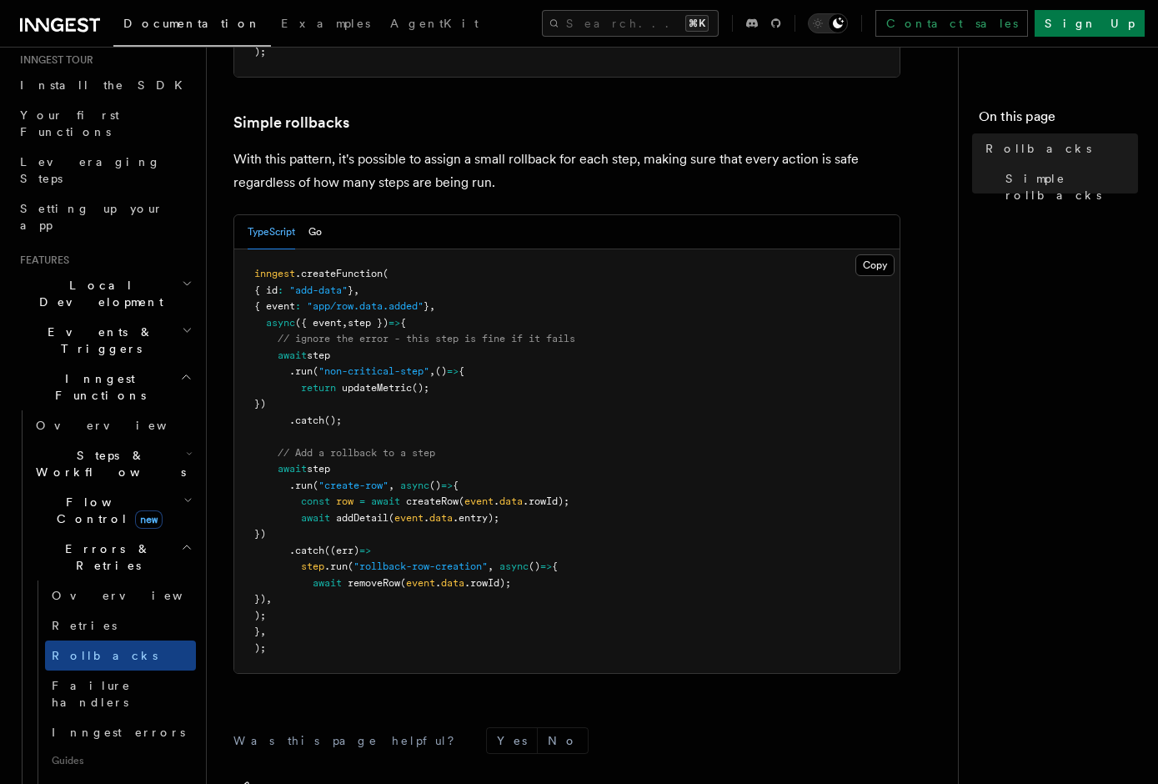
scroll to position [856, 0]
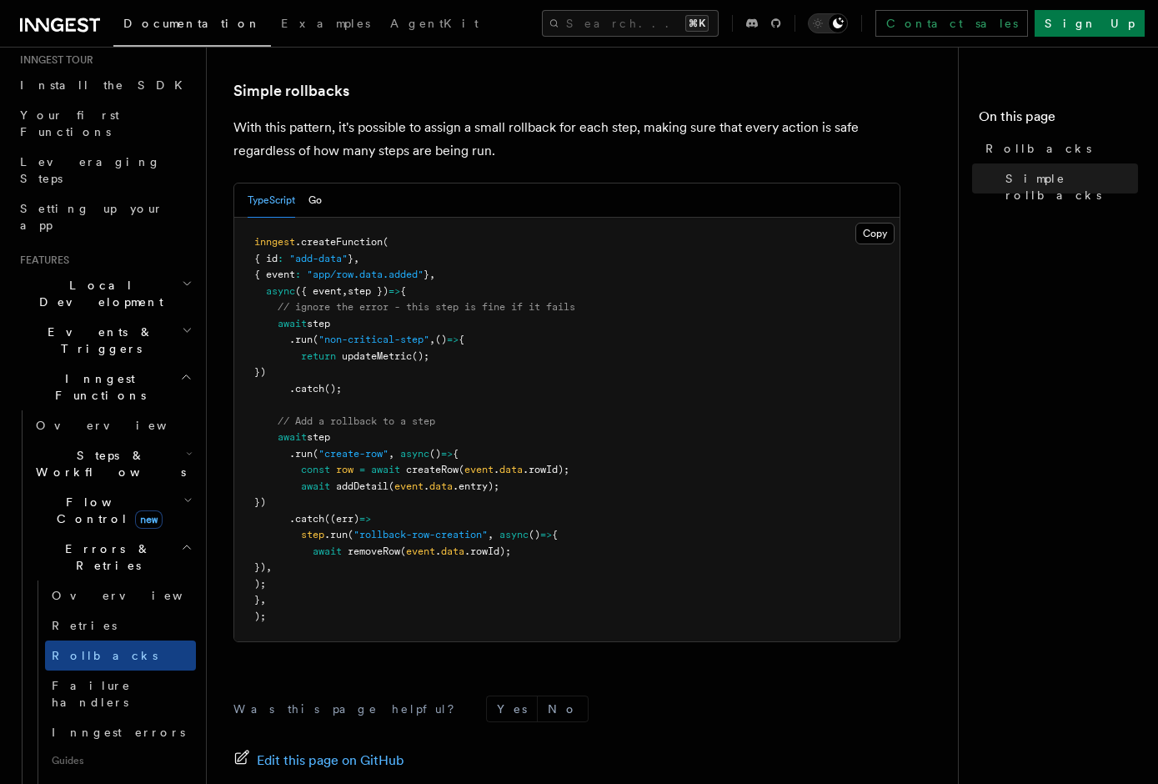
click at [93, 534] on h2 "Errors & Retries" at bounding box center [112, 557] width 167 height 47
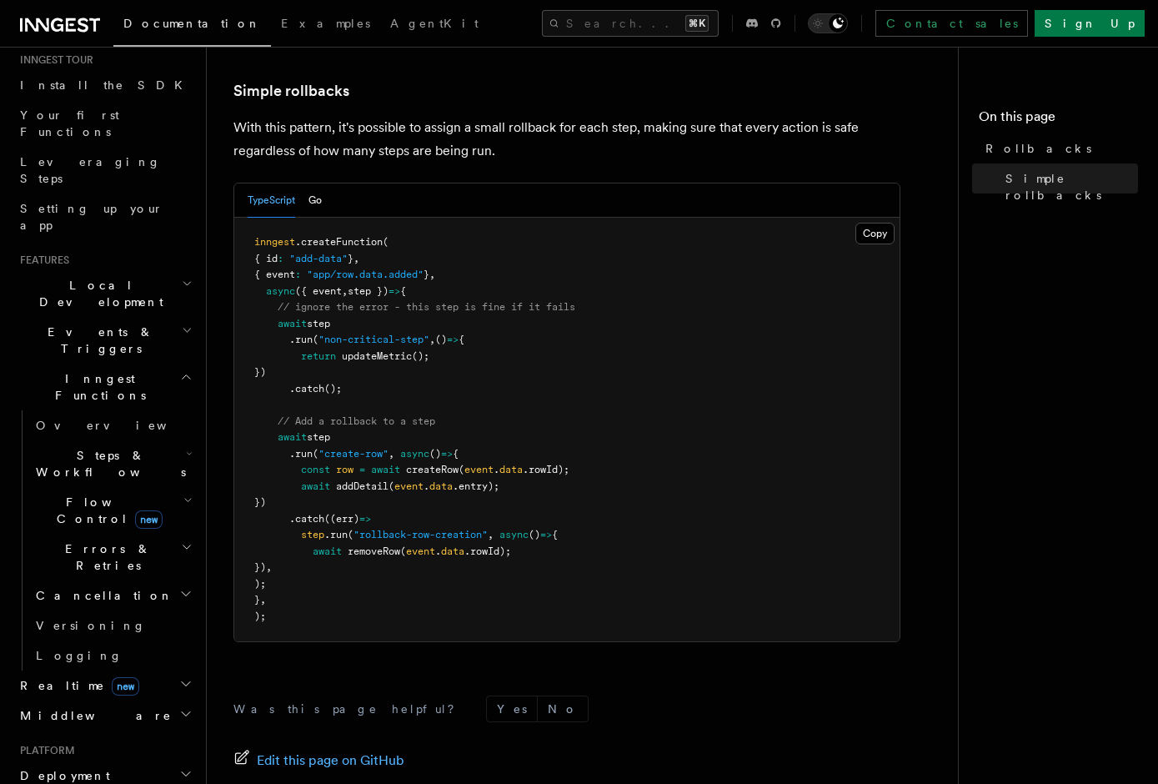
click at [93, 487] on h2 "Flow Control new" at bounding box center [112, 510] width 167 height 47
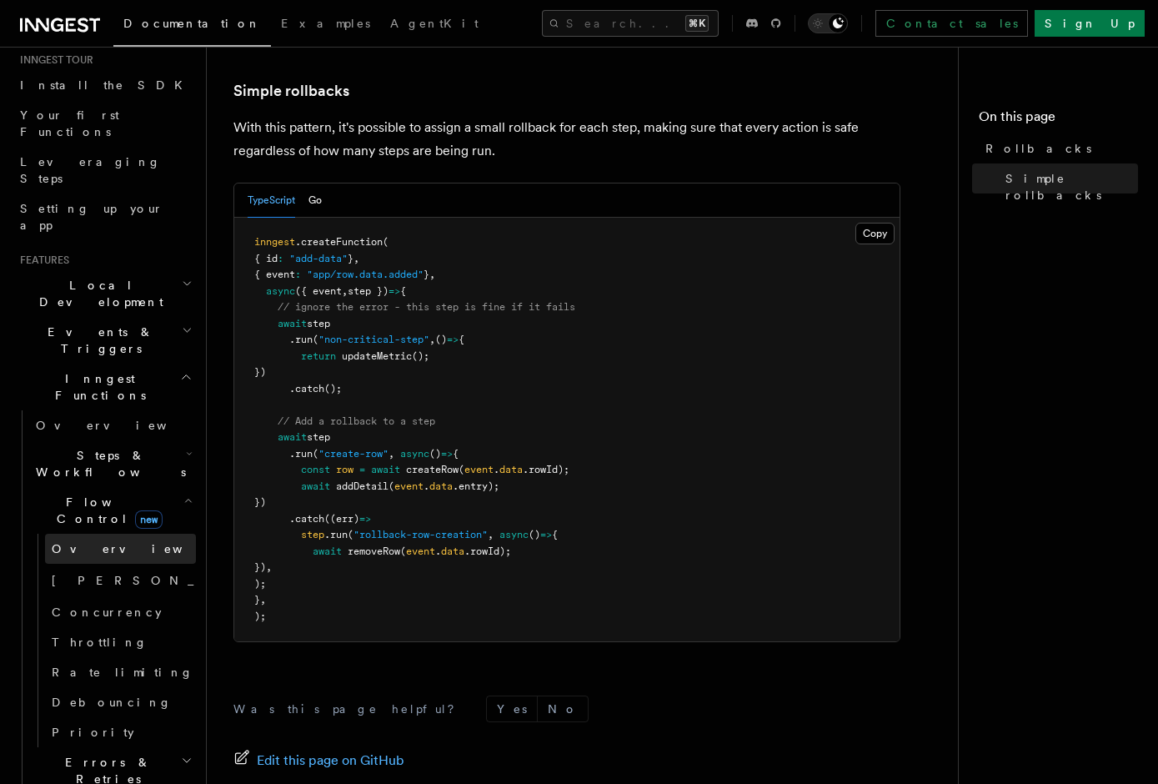
click at [97, 542] on span "Overview" at bounding box center [138, 548] width 172 height 13
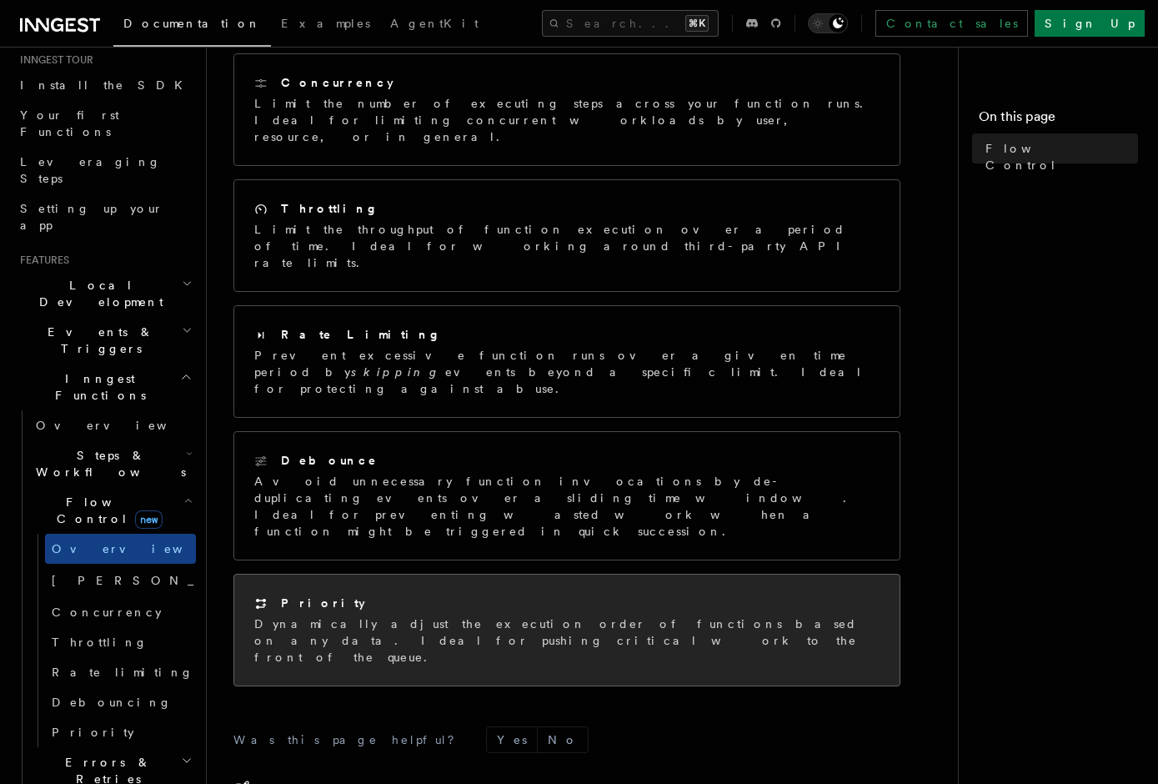
scroll to position [267, 0]
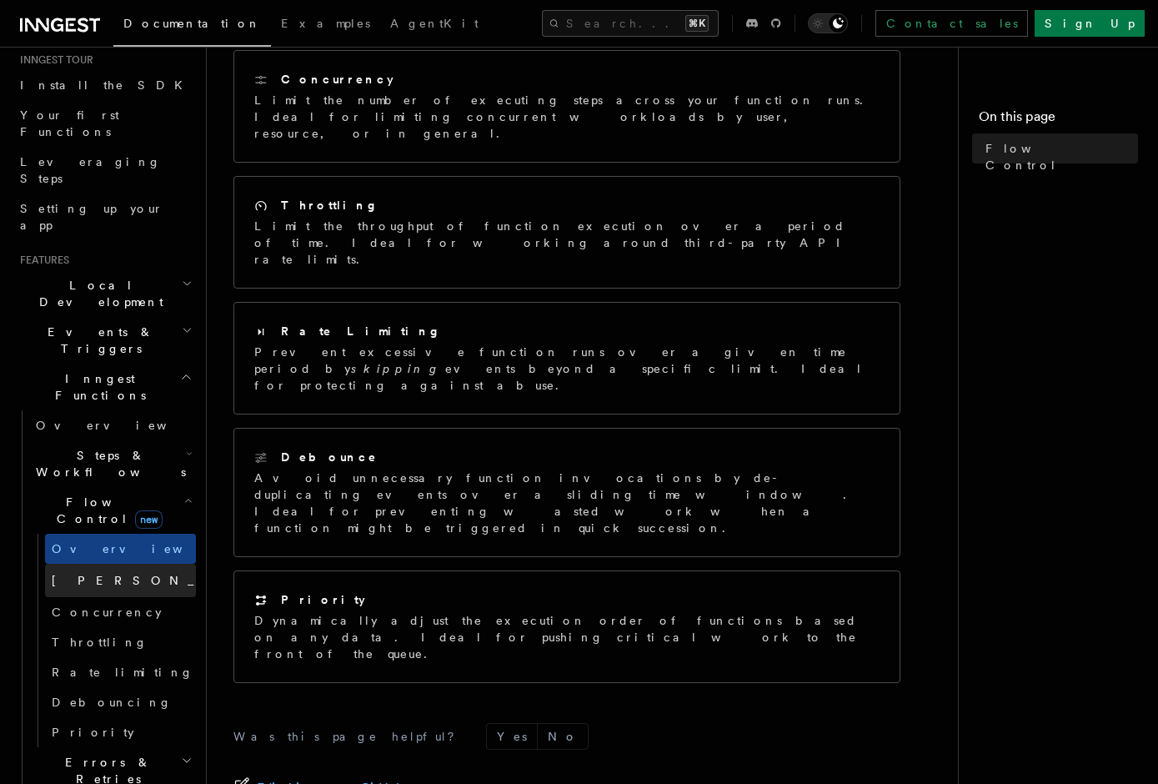
click at [147, 564] on link "[PERSON_NAME] new" at bounding box center [120, 580] width 151 height 33
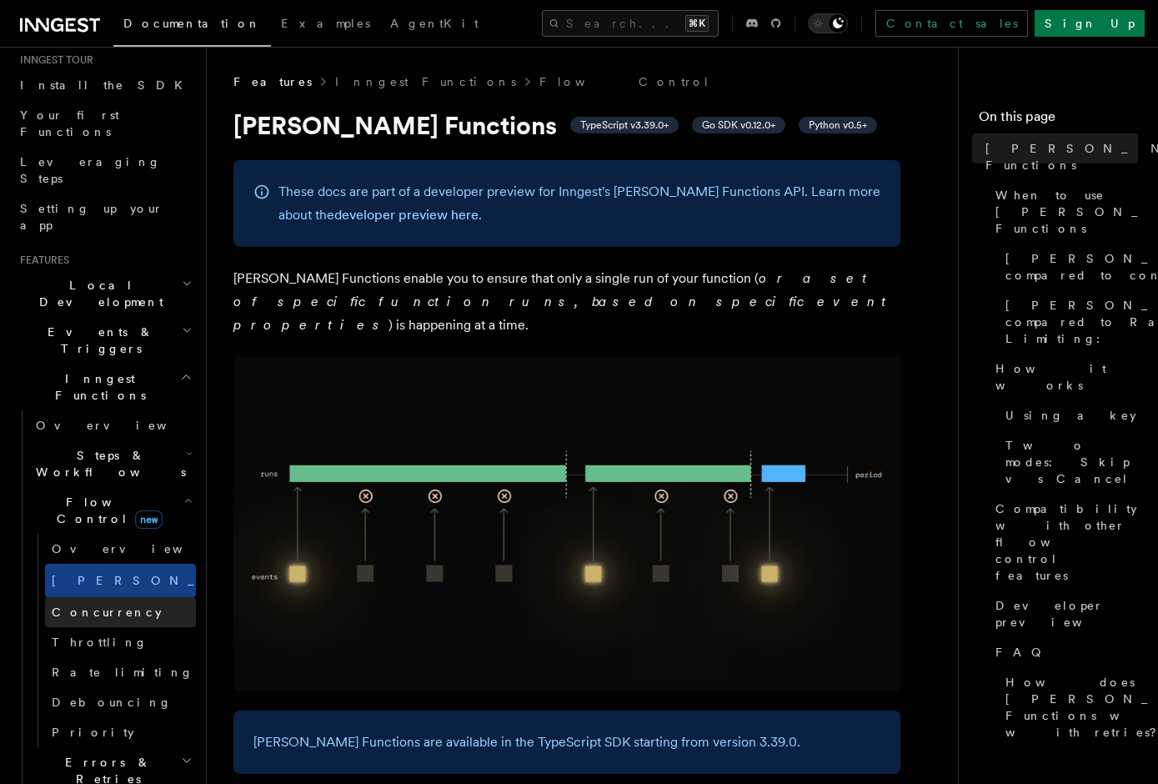
click at [123, 597] on link "Concurrency" at bounding box center [120, 612] width 151 height 30
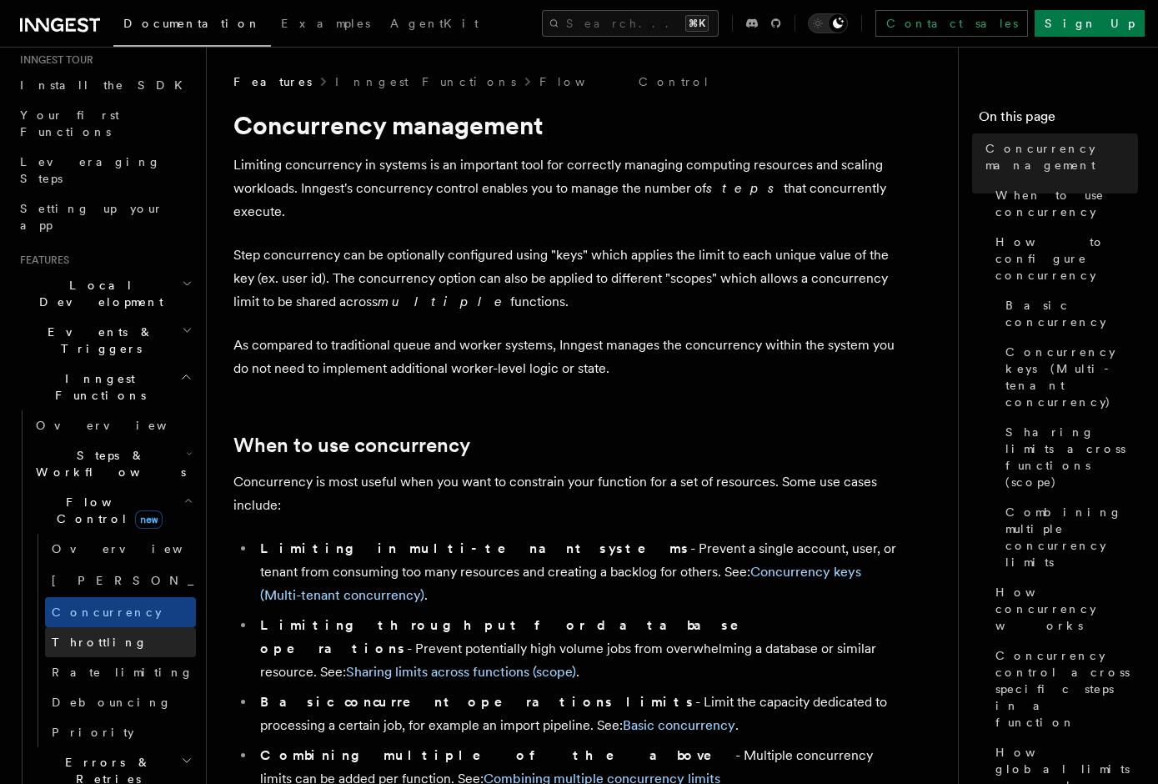
click at [134, 627] on link "Throttling" at bounding box center [120, 642] width 151 height 30
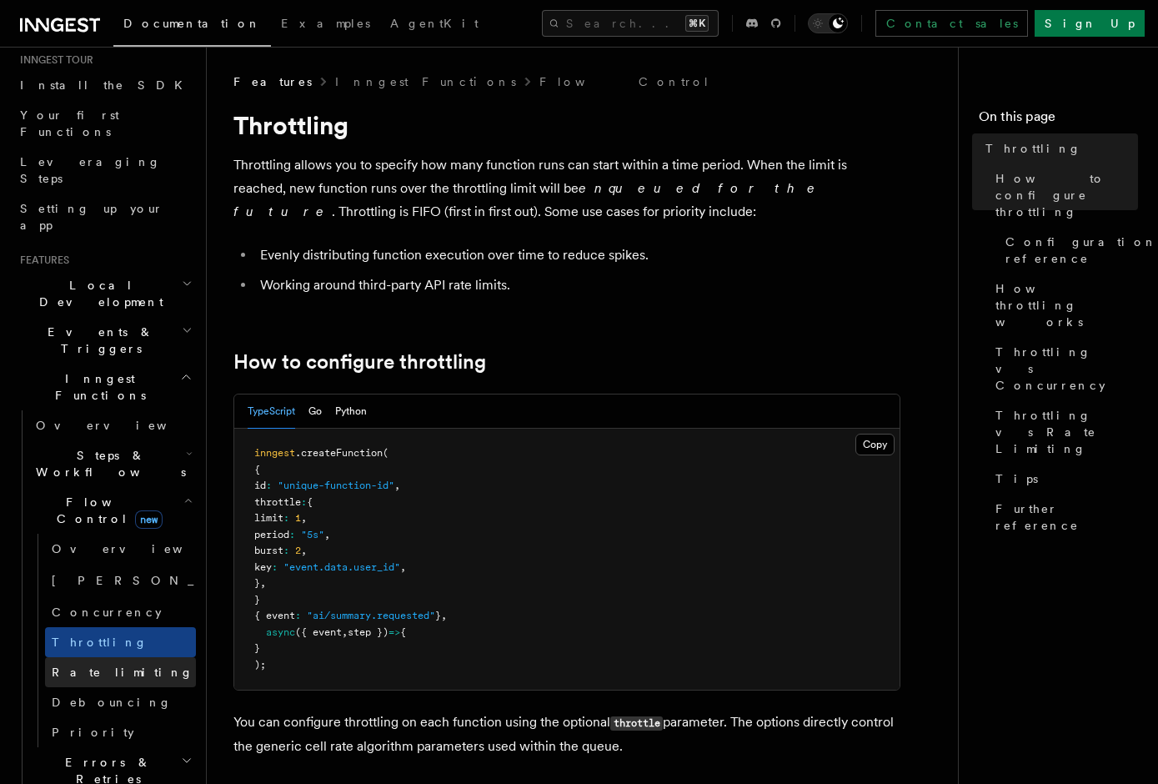
click at [134, 657] on link "Rate limiting" at bounding box center [120, 672] width 151 height 30
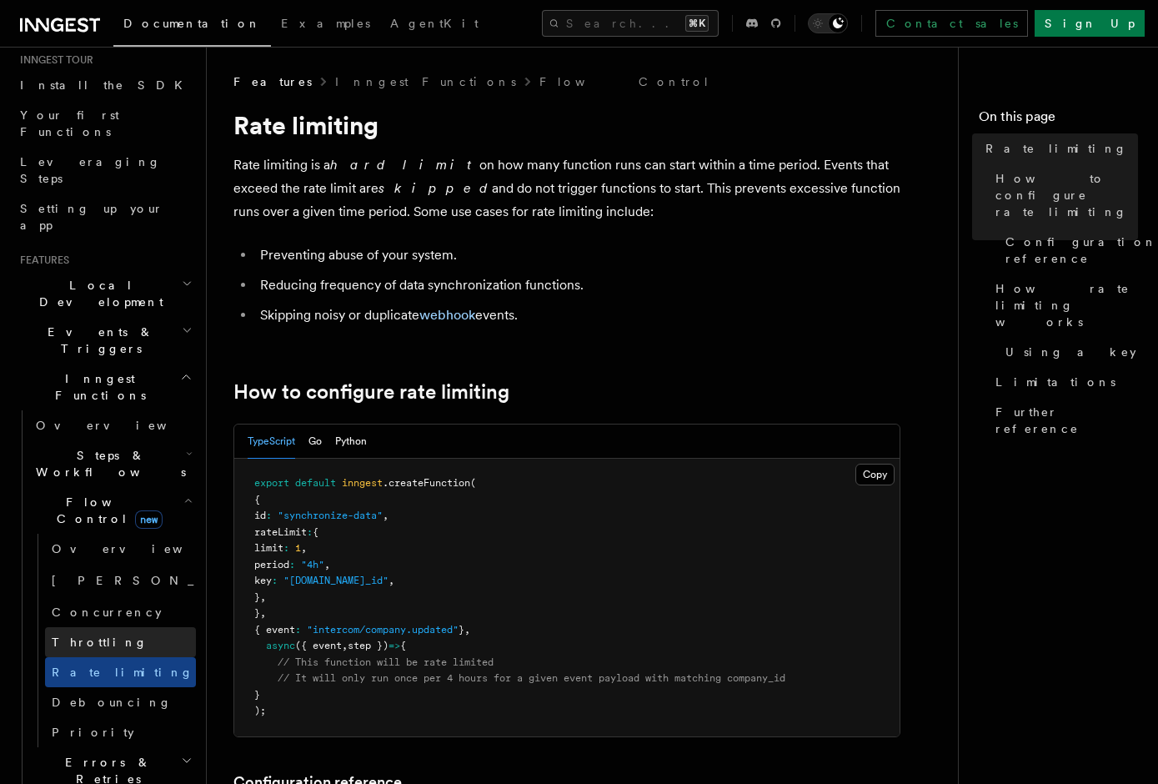
click at [143, 627] on link "Throttling" at bounding box center [120, 642] width 151 height 30
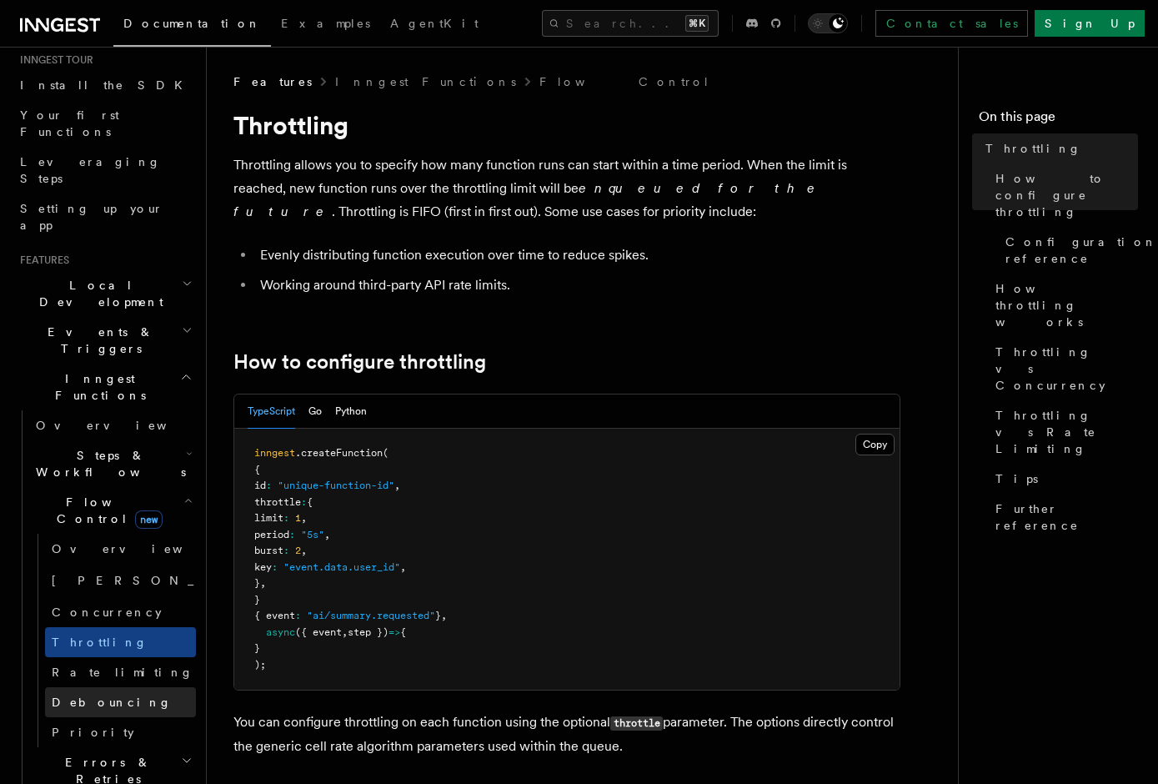
click at [144, 687] on link "Debouncing" at bounding box center [120, 702] width 151 height 30
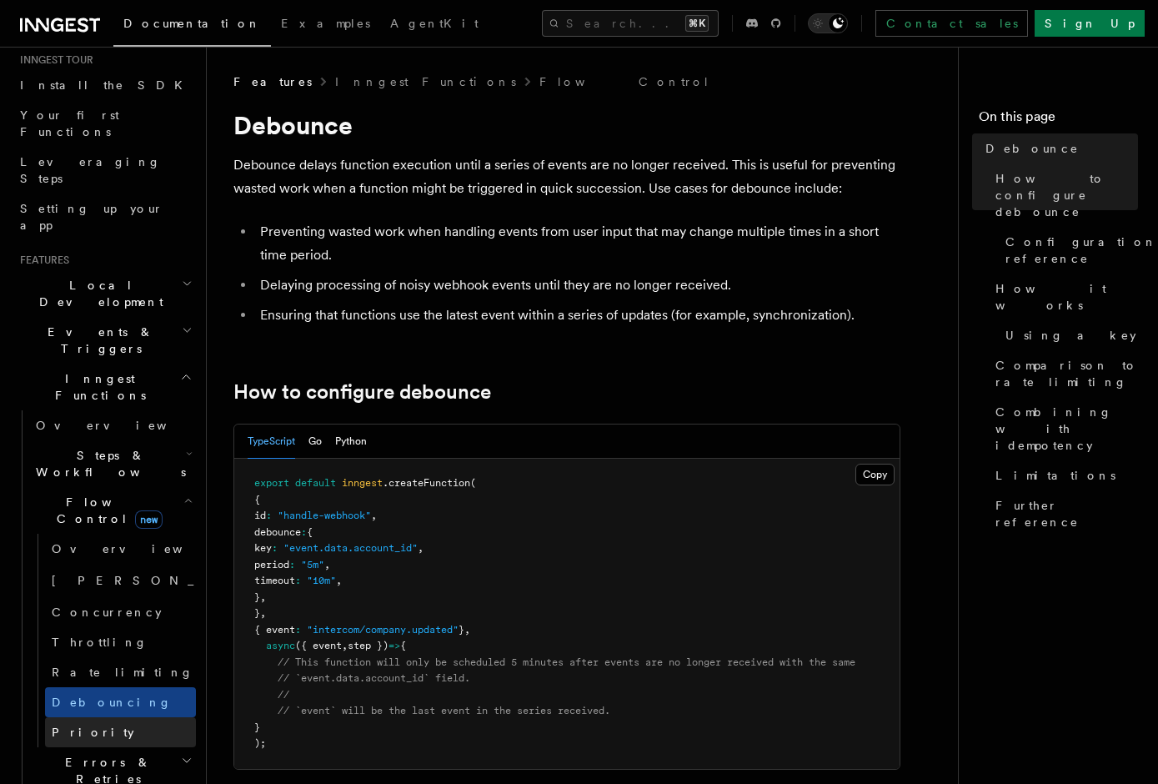
click at [146, 717] on link "Priority" at bounding box center [120, 732] width 151 height 30
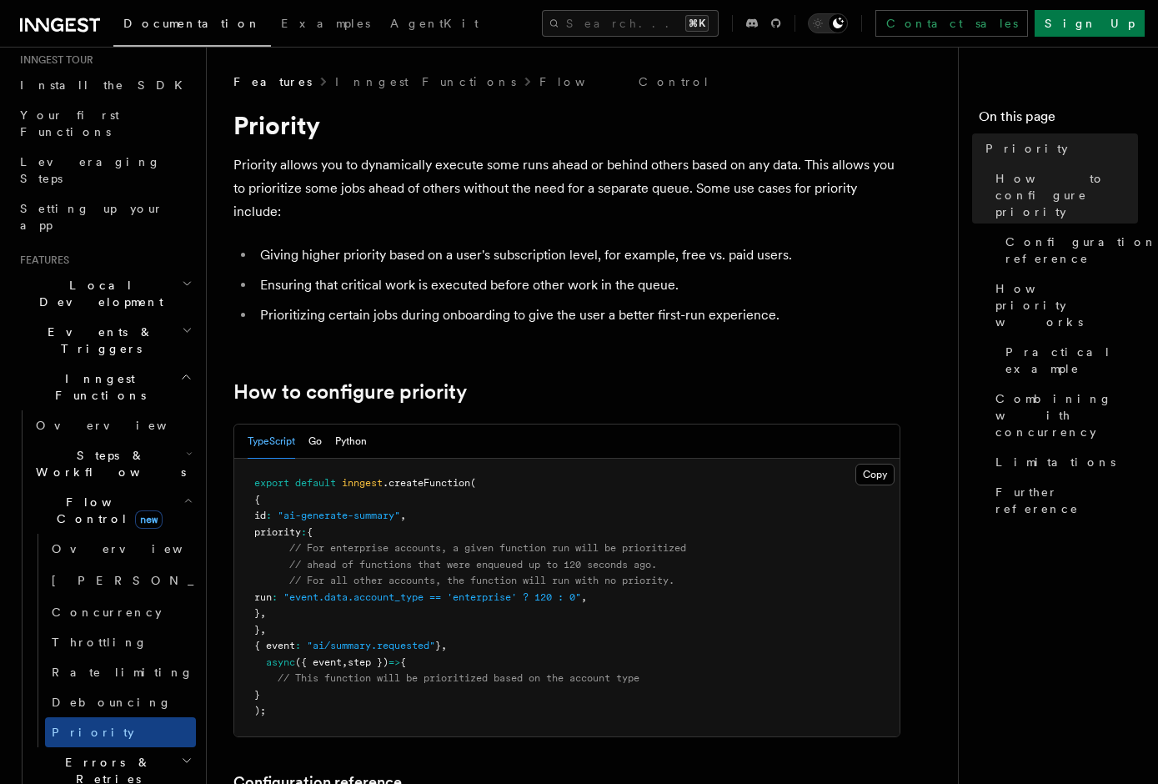
click at [140, 487] on h2 "Flow Control new" at bounding box center [112, 510] width 167 height 47
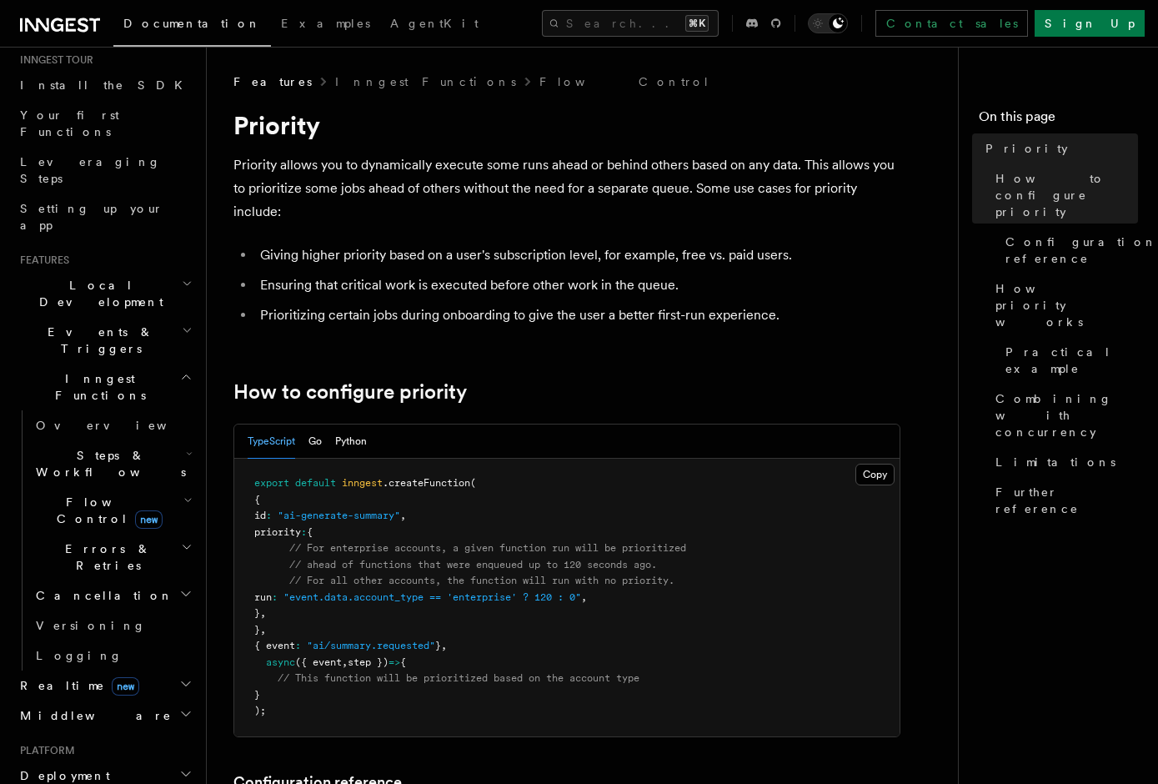
click at [119, 447] on span "Steps & Workflows" at bounding box center [107, 463] width 157 height 33
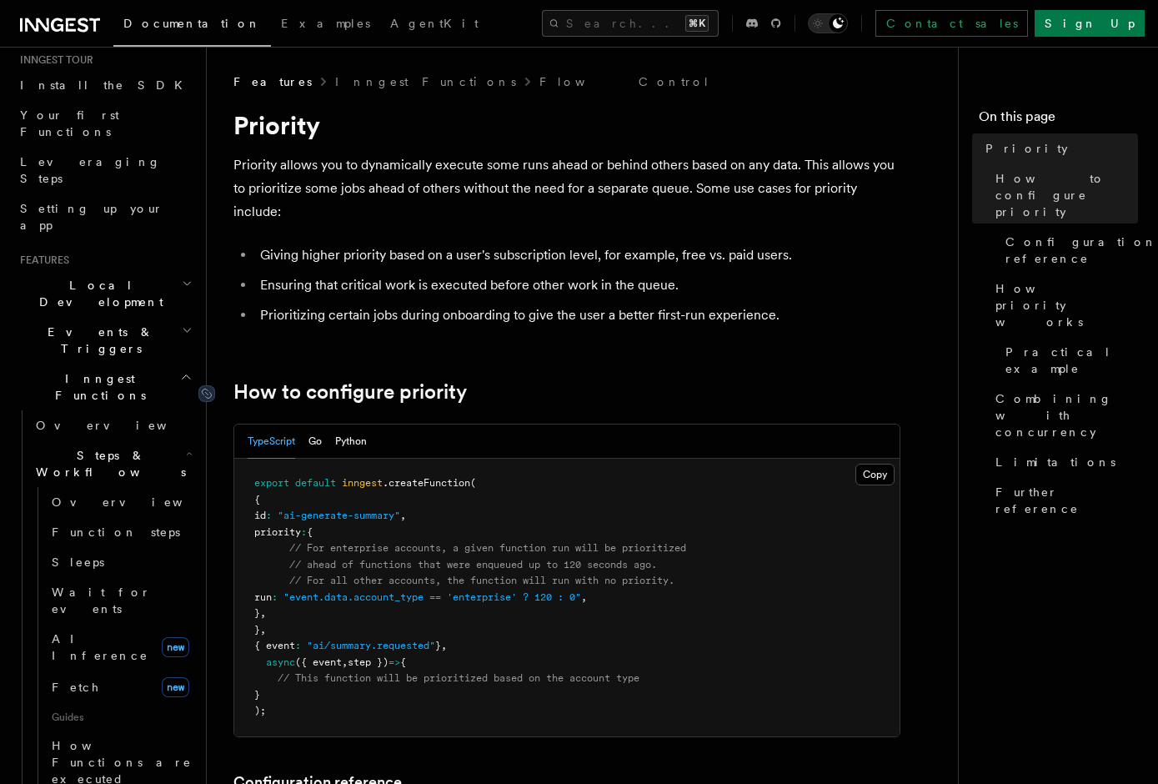
drag, startPoint x: 119, startPoint y: 350, endPoint x: 256, endPoint y: 402, distance: 146.2
click at [157, 440] on h2 "Steps & Workflows" at bounding box center [112, 463] width 167 height 47
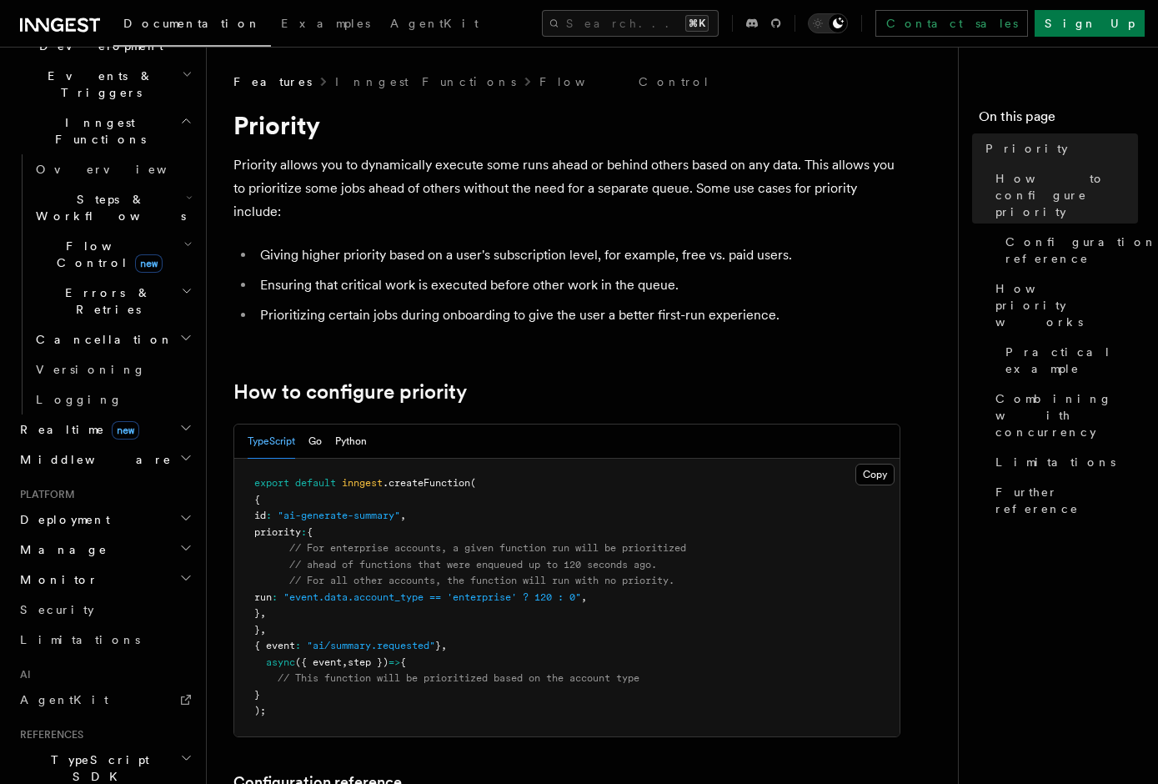
scroll to position [431, 0]
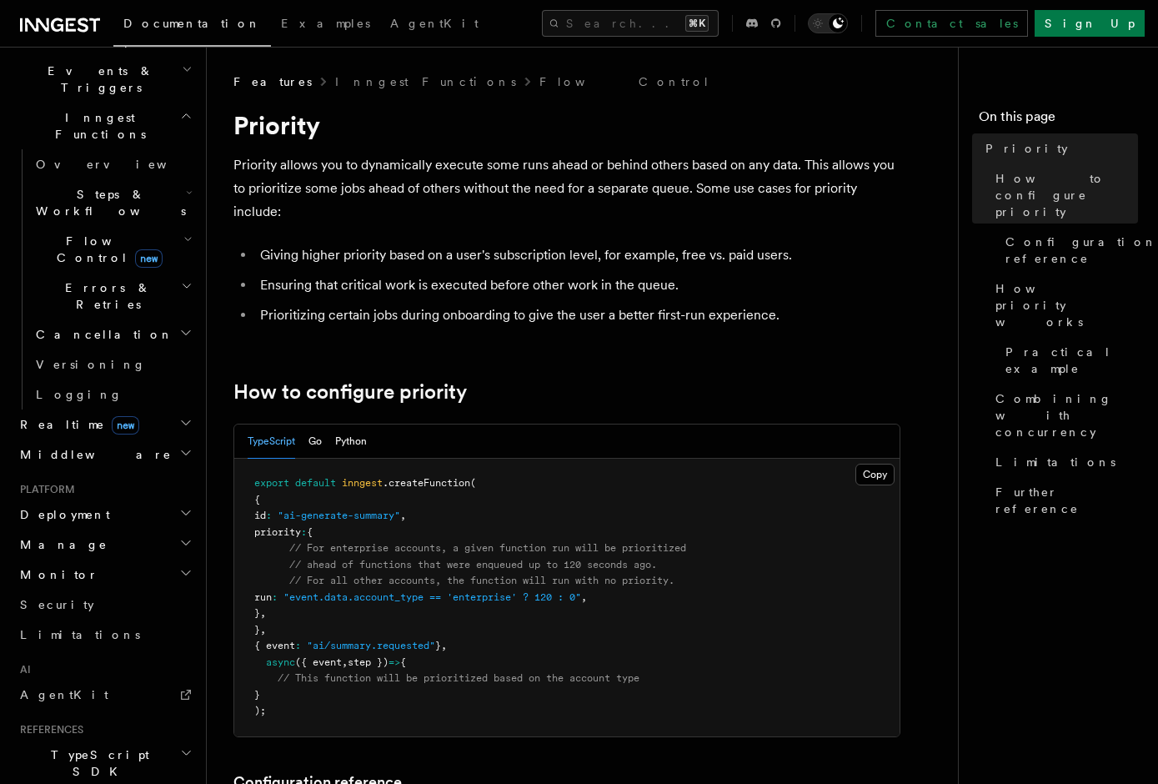
click at [114, 530] on h2 "Manage" at bounding box center [104, 545] width 183 height 30
click at [124, 483] on li "Platform Deployment Manage Monitor Security Limitations" at bounding box center [104, 566] width 183 height 167
click at [124, 499] on h2 "Deployment" at bounding box center [104, 514] width 183 height 30
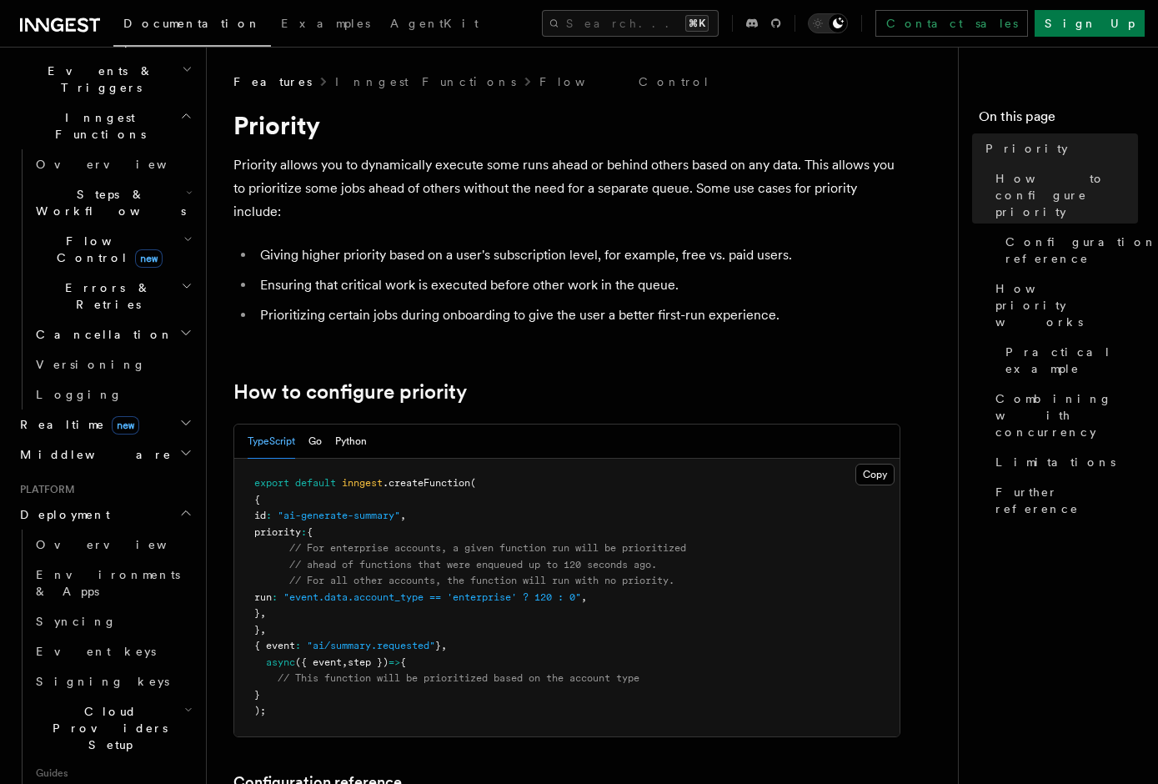
click at [124, 499] on h2 "Deployment" at bounding box center [104, 514] width 183 height 30
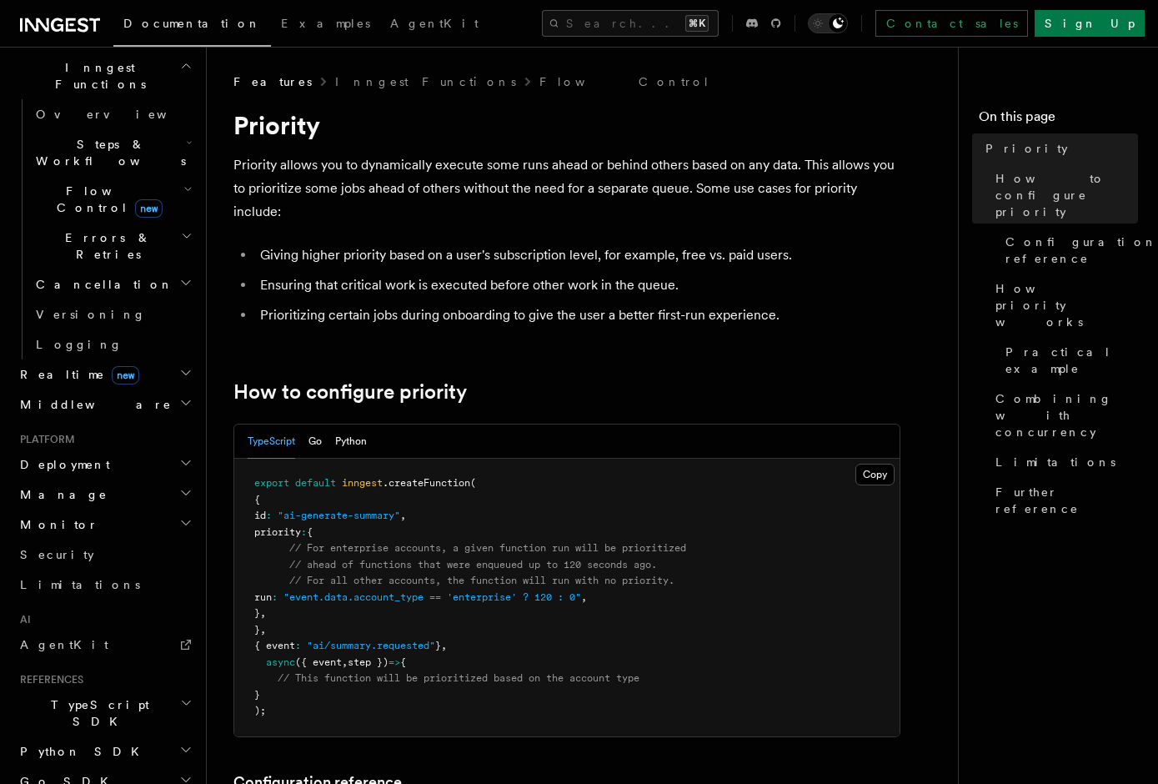
scroll to position [486, 0]
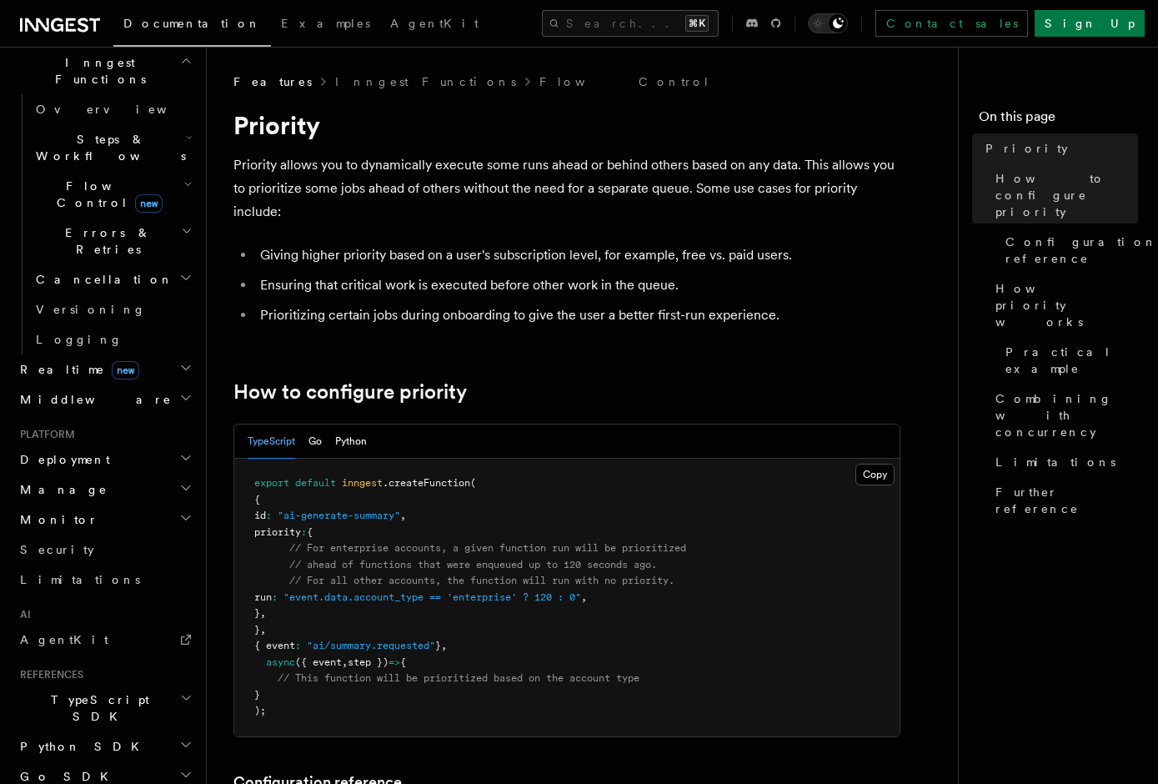
click at [118, 504] on h2 "Monitor" at bounding box center [104, 519] width 183 height 30
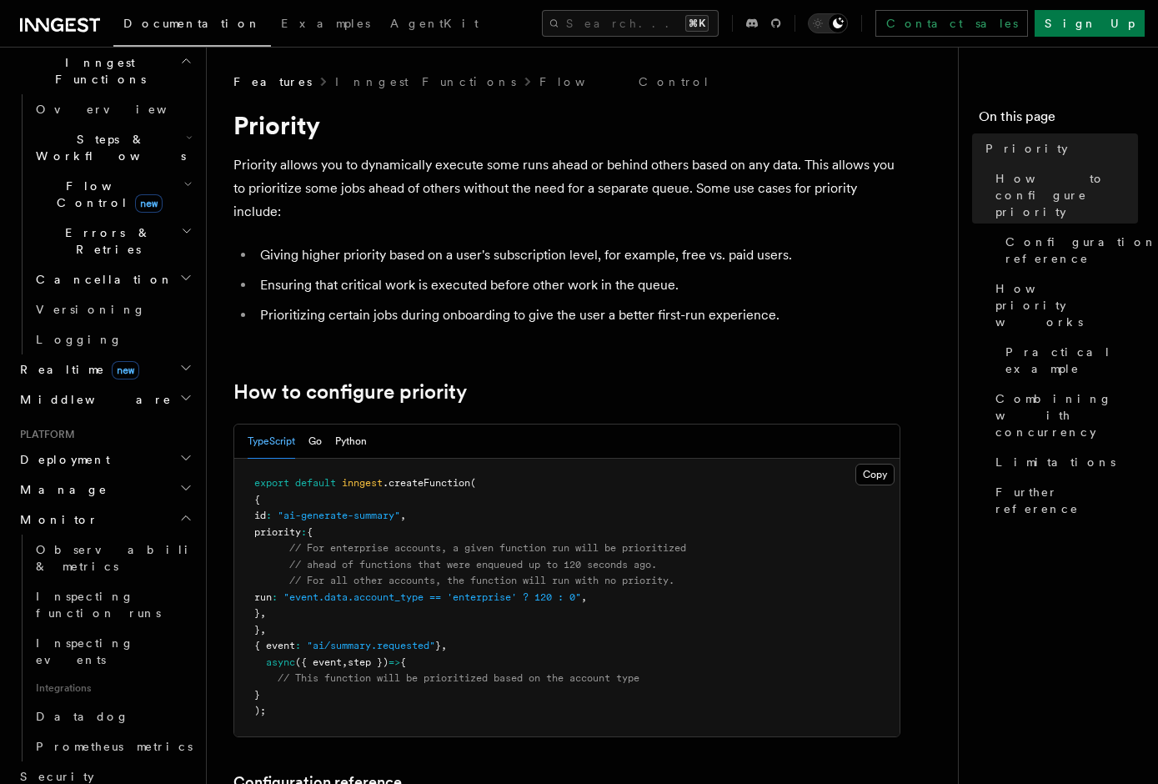
click at [119, 504] on h2 "Monitor" at bounding box center [104, 519] width 183 height 30
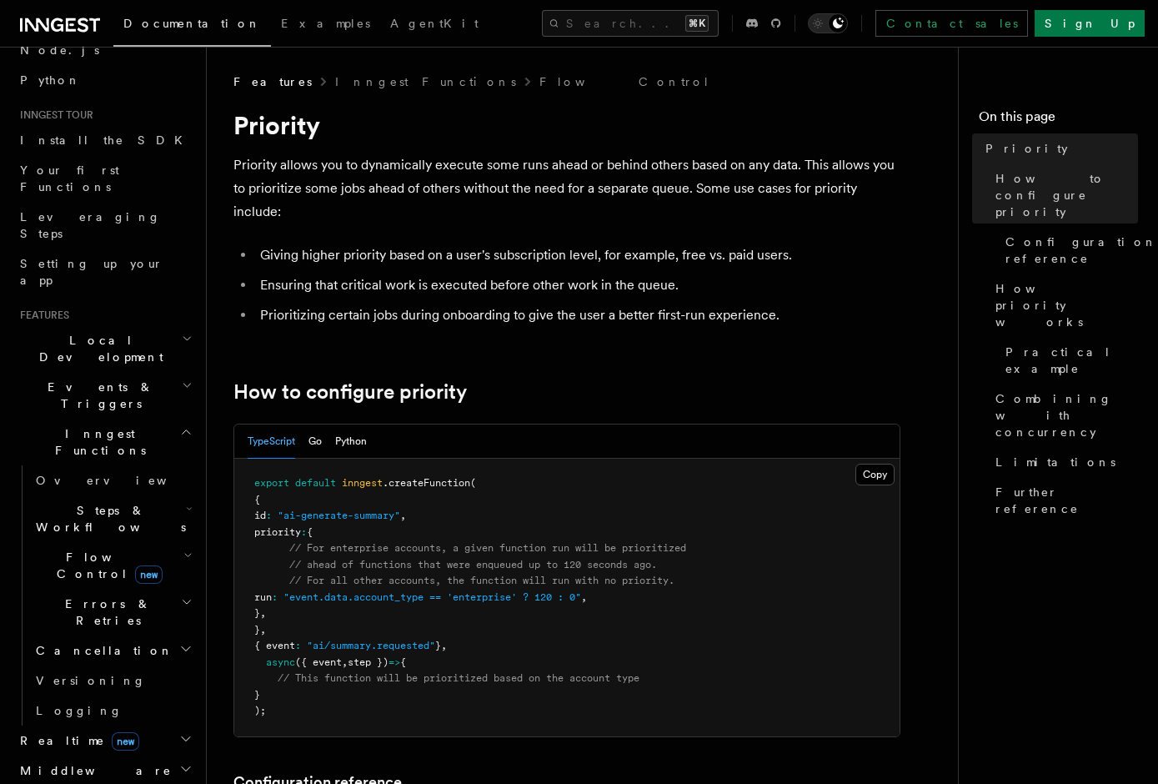
scroll to position [0, 0]
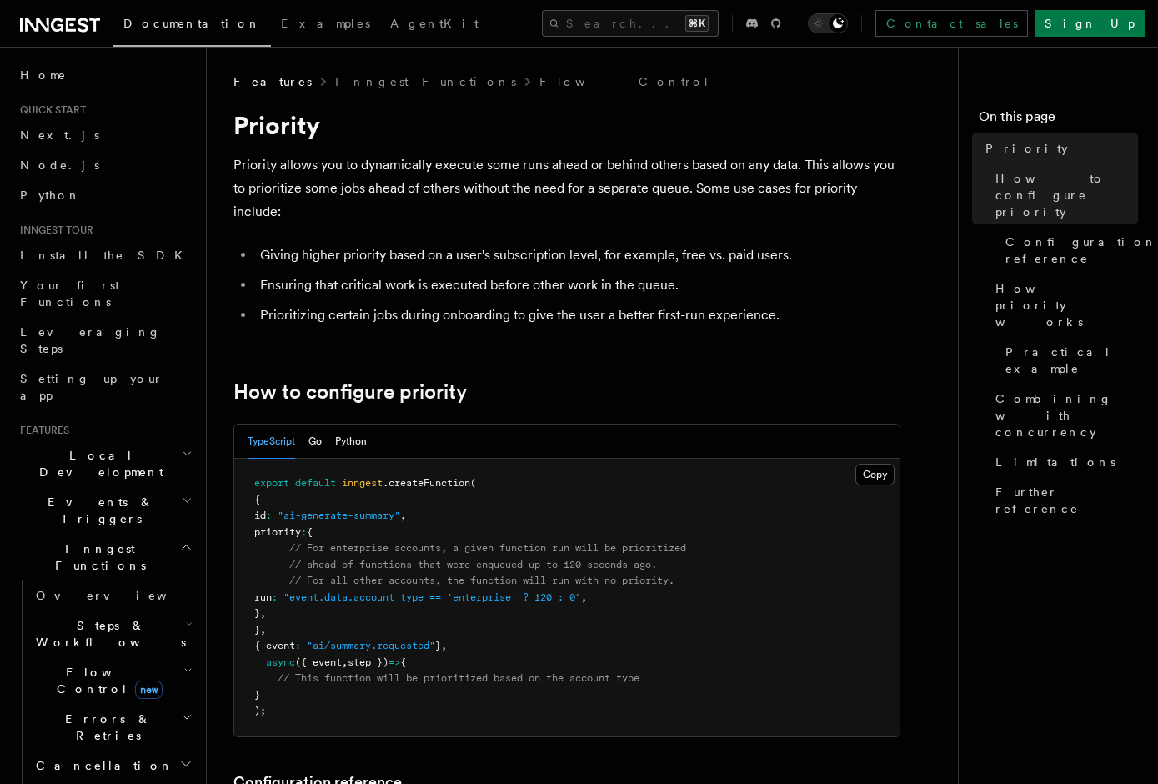
click at [106, 487] on h2 "Events & Triggers" at bounding box center [104, 510] width 183 height 47
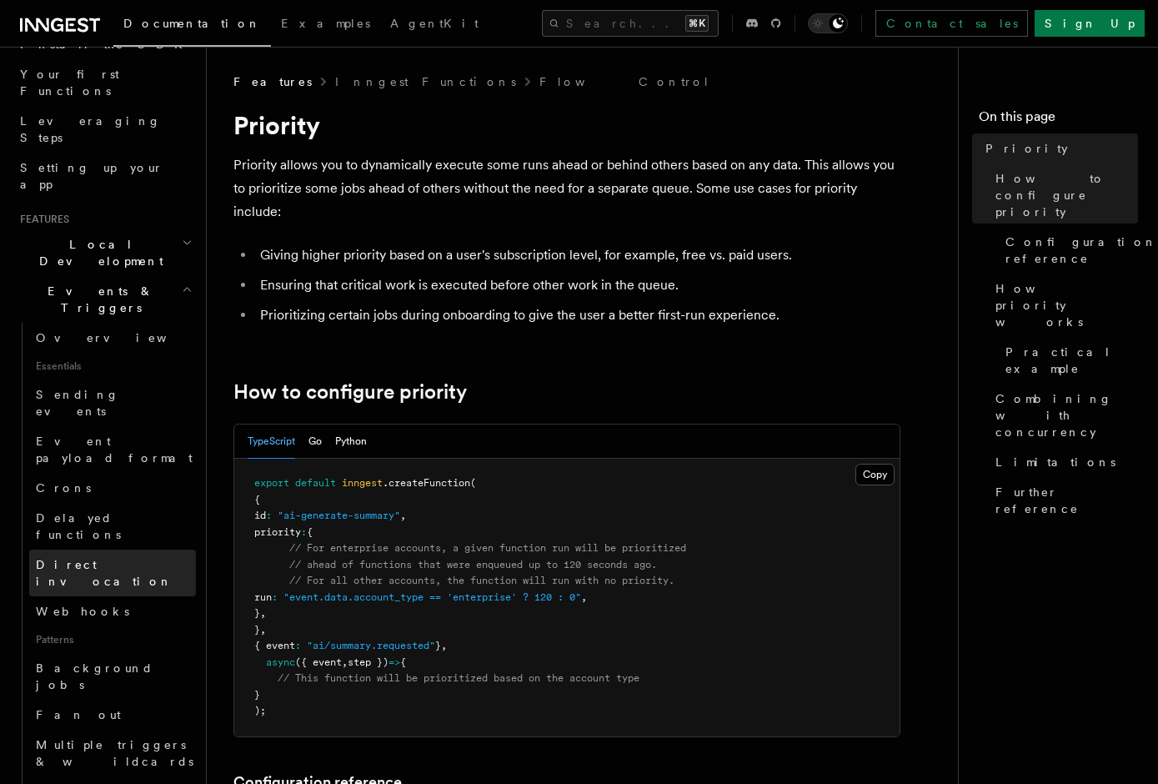
scroll to position [218, 0]
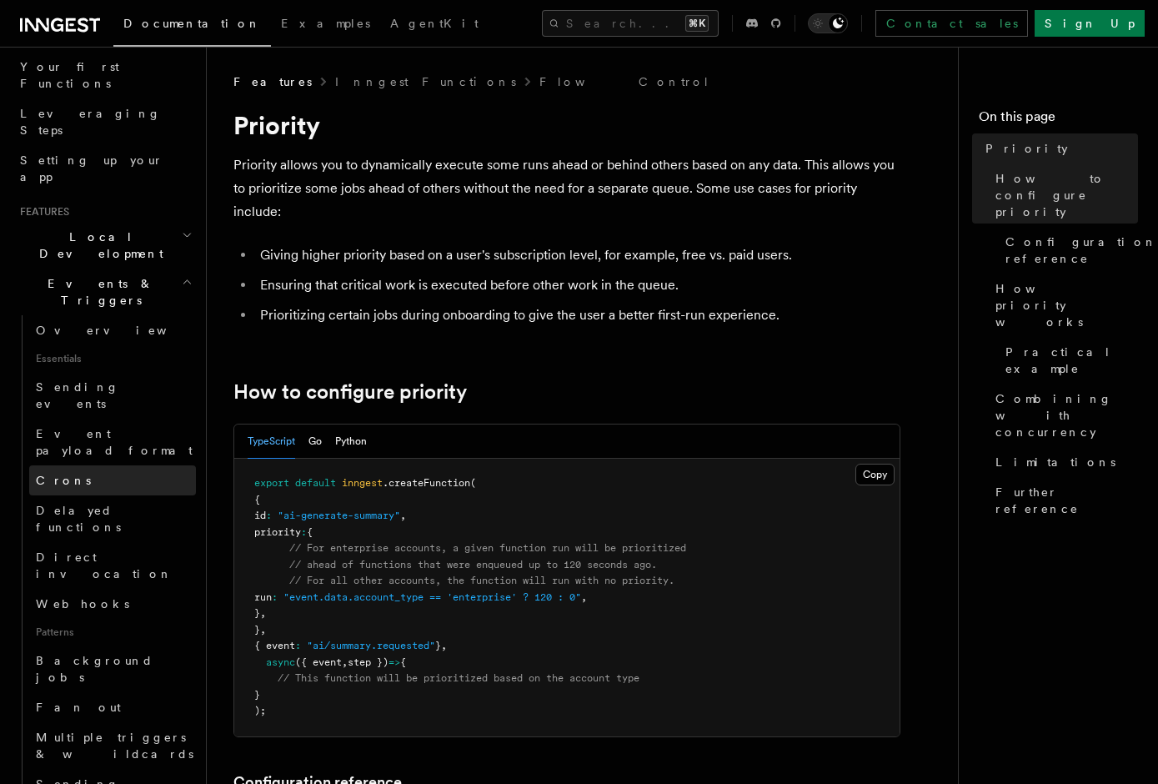
click at [108, 465] on link "Crons" at bounding box center [112, 480] width 167 height 30
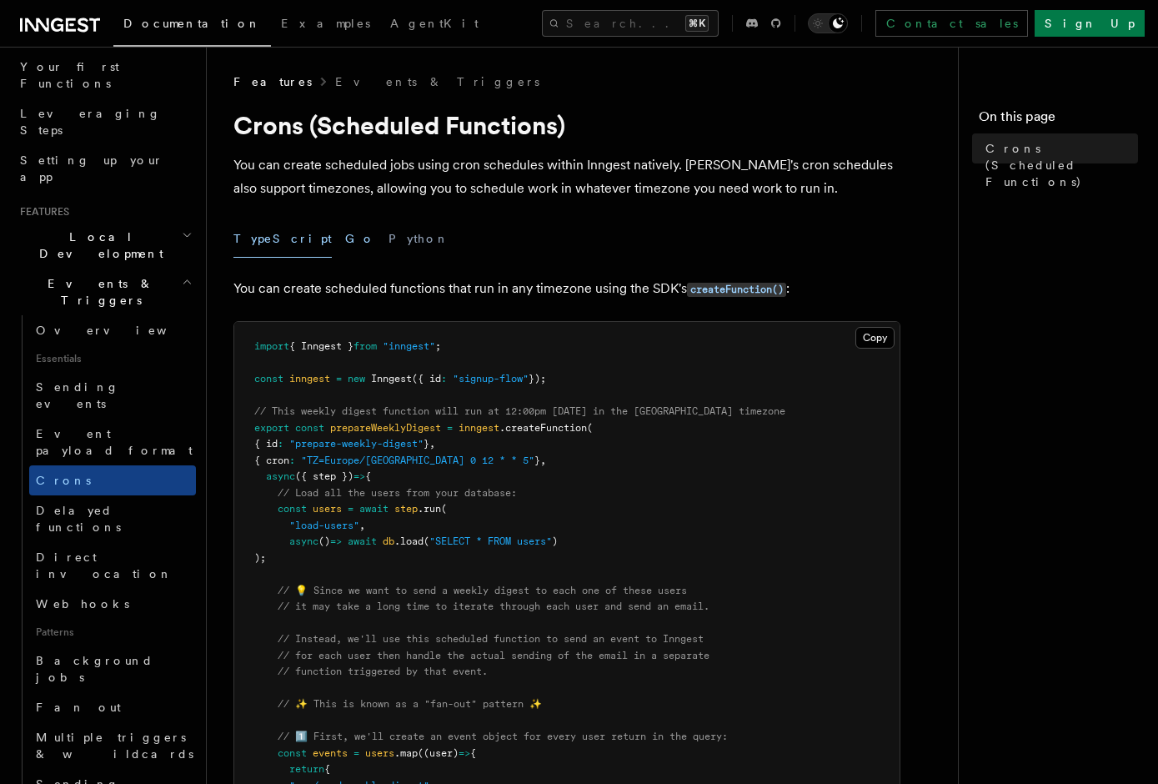
click at [345, 241] on button "Go" at bounding box center [360, 239] width 30 height 38
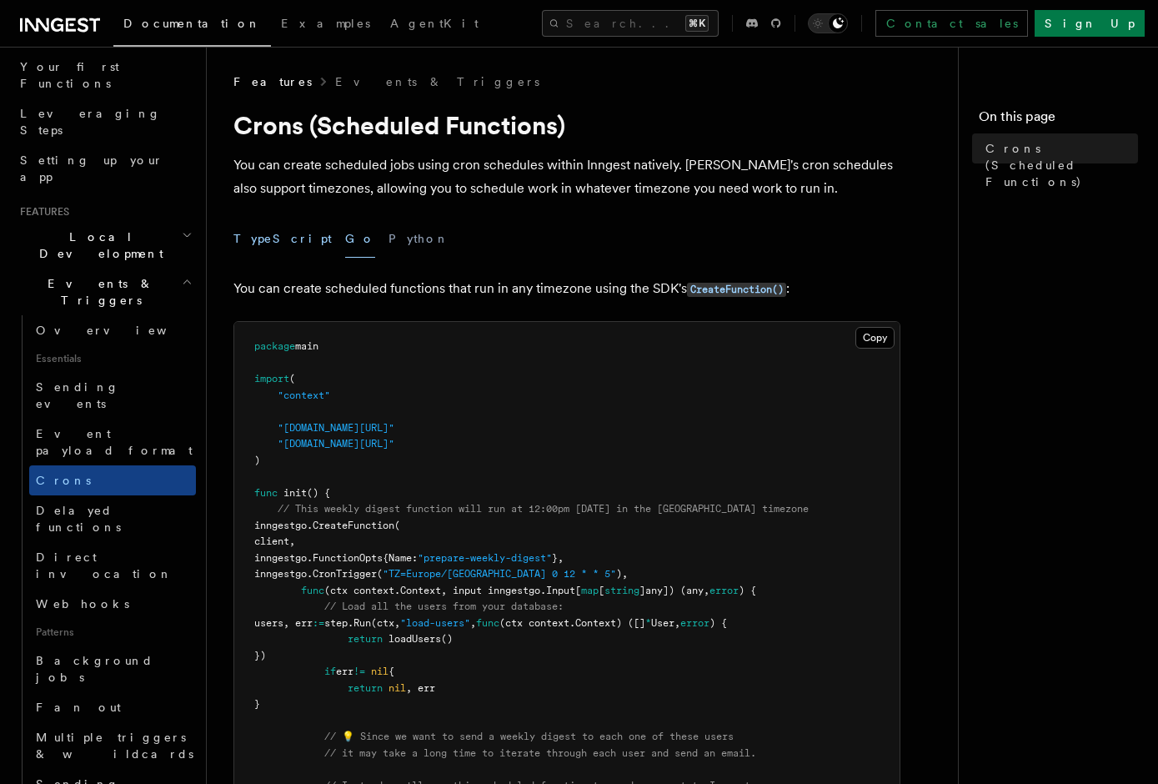
click at [267, 247] on button "TypeScript" at bounding box center [282, 239] width 98 height 38
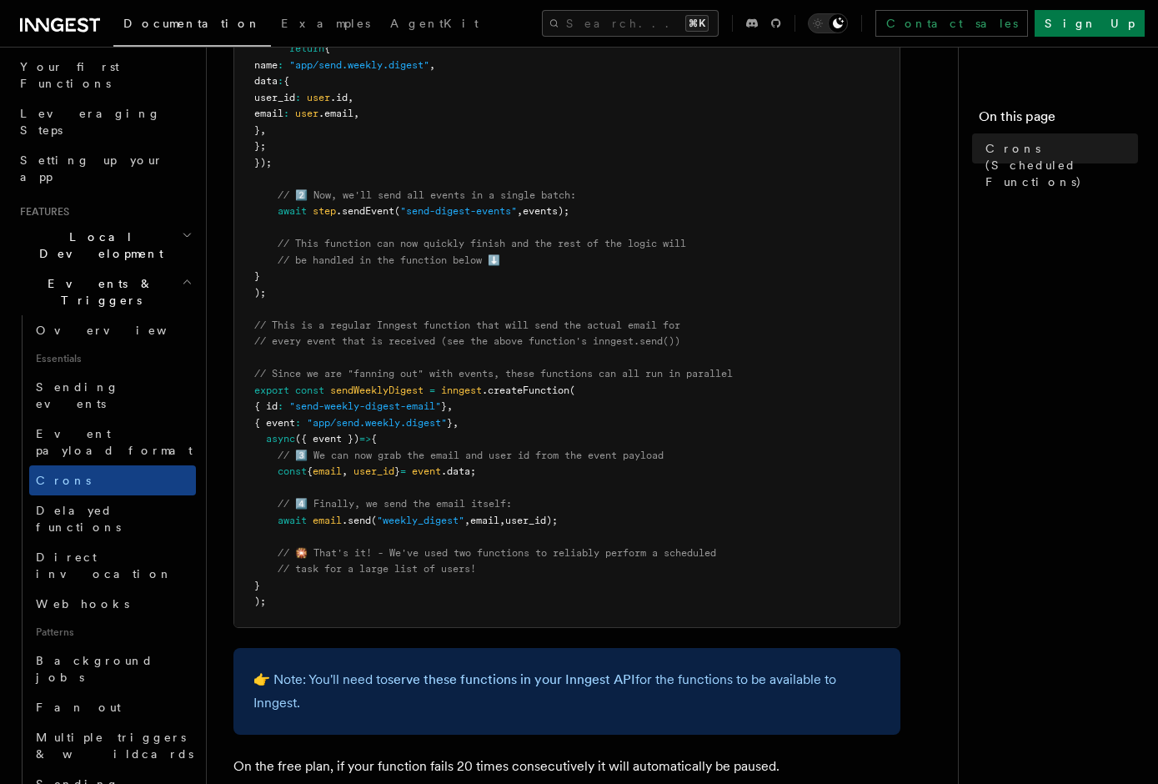
scroll to position [851, 0]
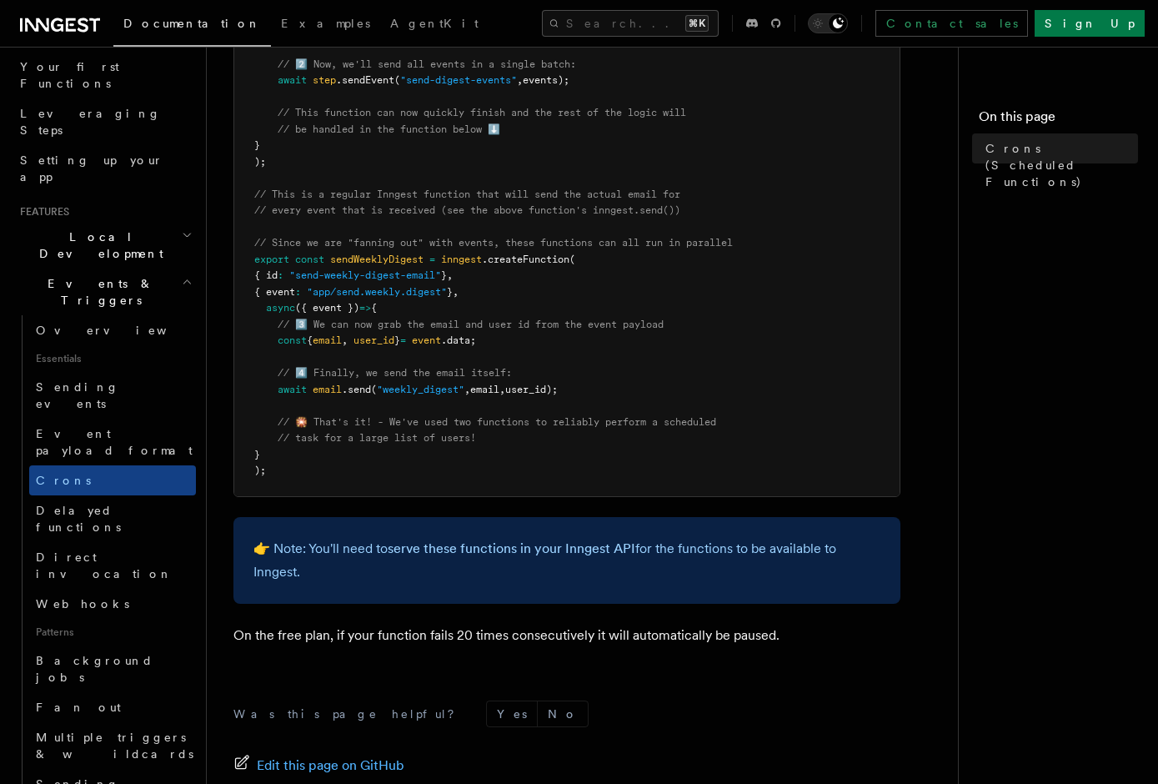
drag, startPoint x: 447, startPoint y: 573, endPoint x: 313, endPoint y: 519, distance: 144.5
click at [312, 519] on div "👉 Note: You'll need to serve these functions in your Inngest API for the functi…" at bounding box center [566, 560] width 667 height 87
click at [313, 519] on div "👉 Note: You'll need to serve these functions in your Inngest API for the functi…" at bounding box center [566, 560] width 667 height 87
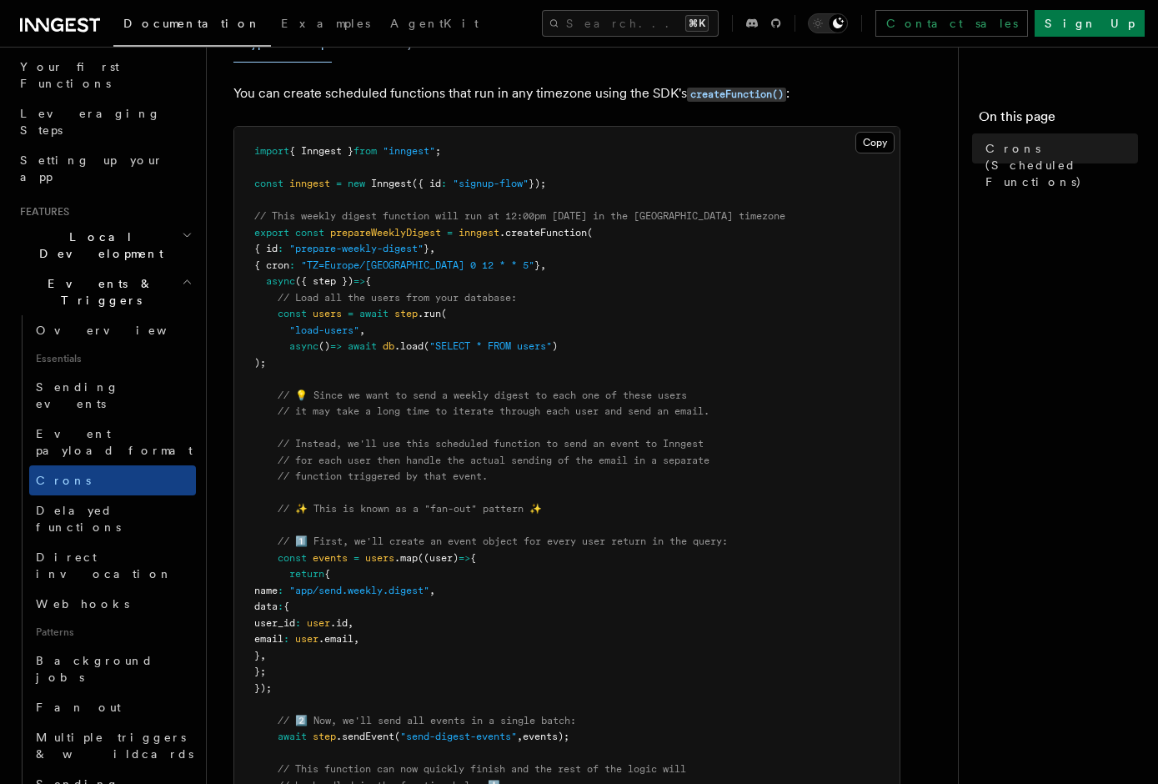
scroll to position [0, 0]
